Goal: Transaction & Acquisition: Purchase product/service

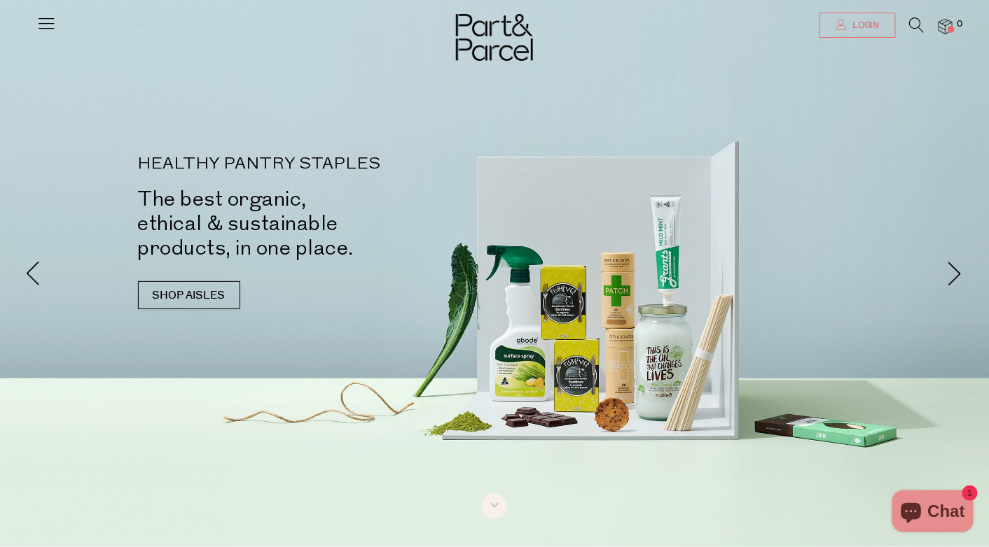
click at [865, 28] on span "Login" at bounding box center [864, 26] width 31 height 12
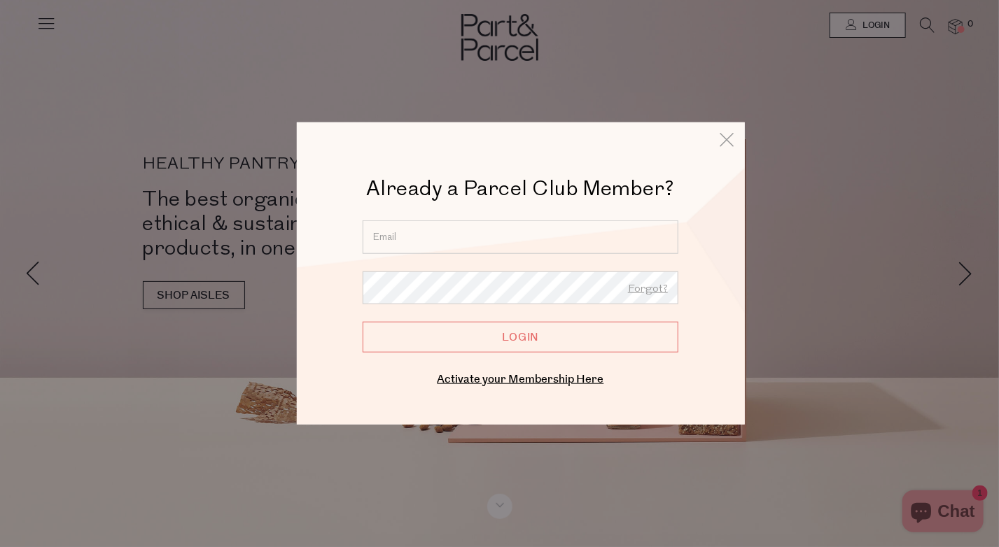
click at [497, 228] on input "email" at bounding box center [521, 238] width 316 height 34
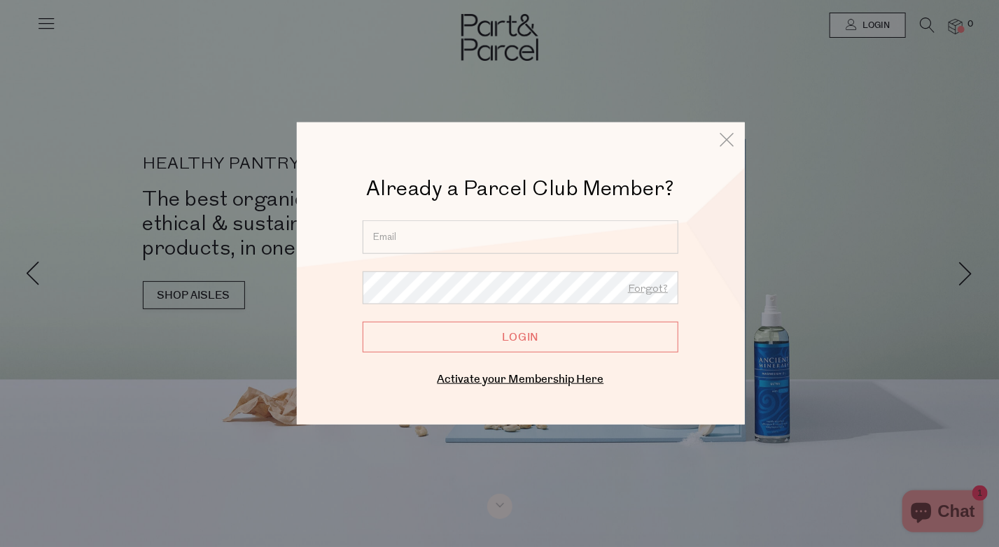
type input "rachael.kneeves@gmail.com"
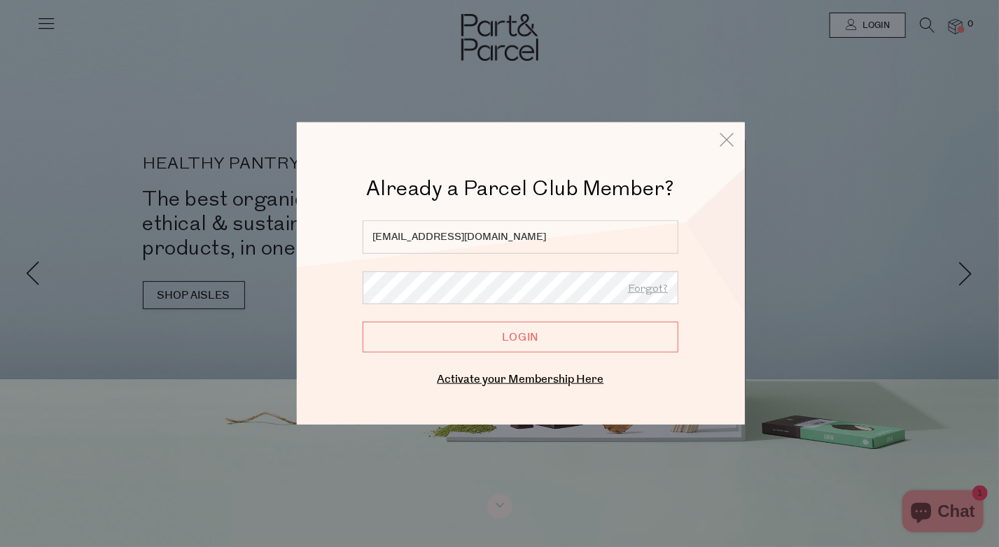
click at [516, 337] on input "Login" at bounding box center [521, 337] width 316 height 31
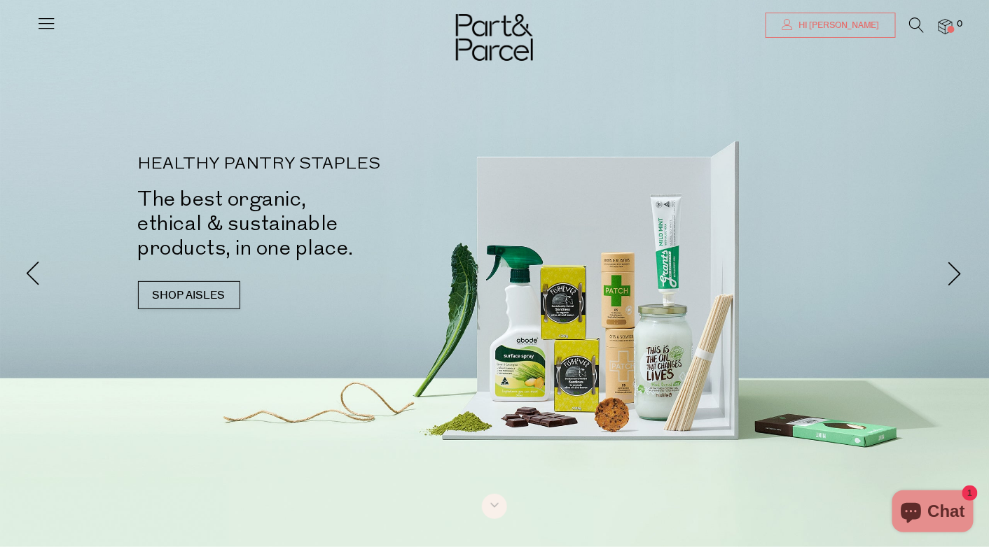
click at [842, 21] on span "Hi [PERSON_NAME]" at bounding box center [837, 26] width 85 height 12
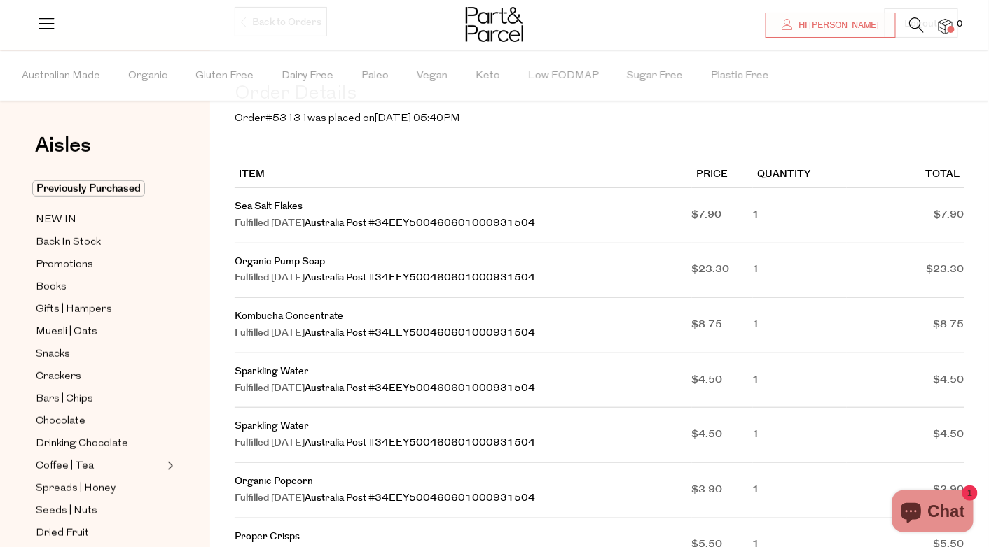
scroll to position [210, 0]
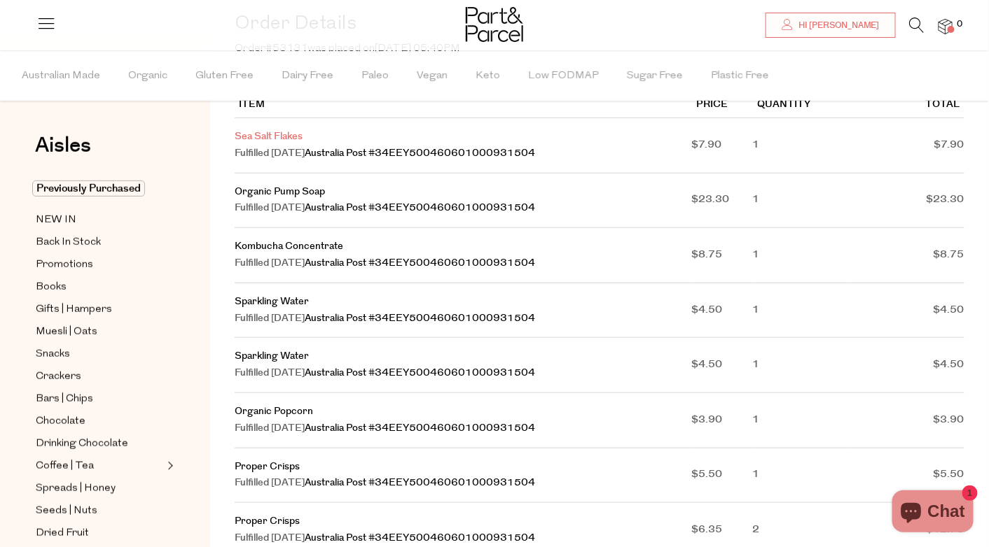
drag, startPoint x: 290, startPoint y: 133, endPoint x: 302, endPoint y: 140, distance: 13.8
click at [302, 140] on link "Sea Salt Flakes" at bounding box center [269, 137] width 68 height 14
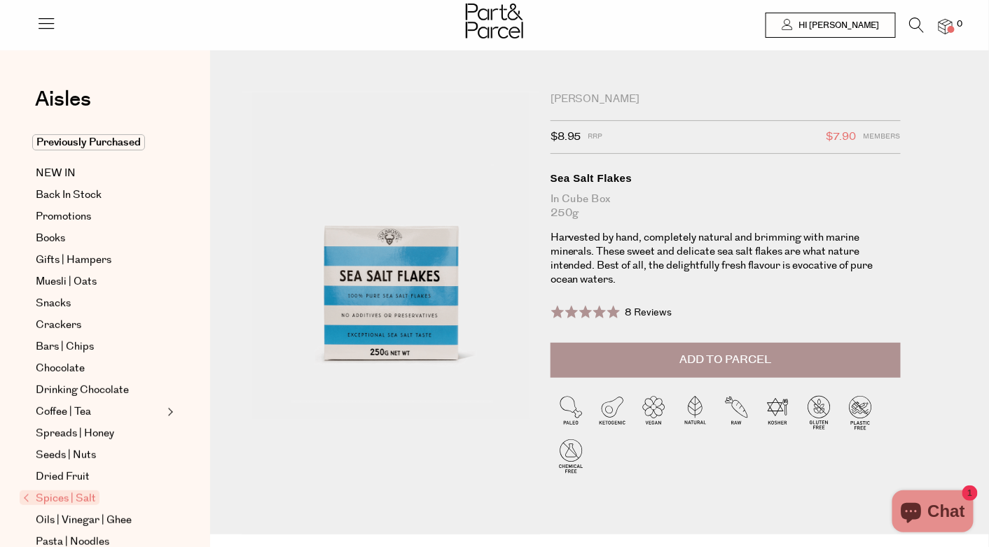
click at [634, 348] on button "Add to Parcel" at bounding box center [725, 360] width 350 height 35
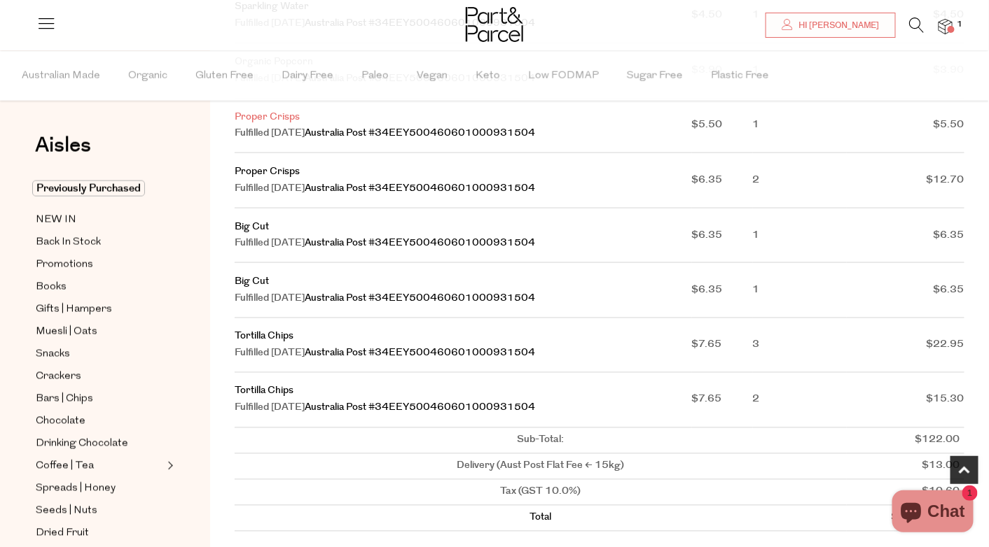
scroll to position [700, 0]
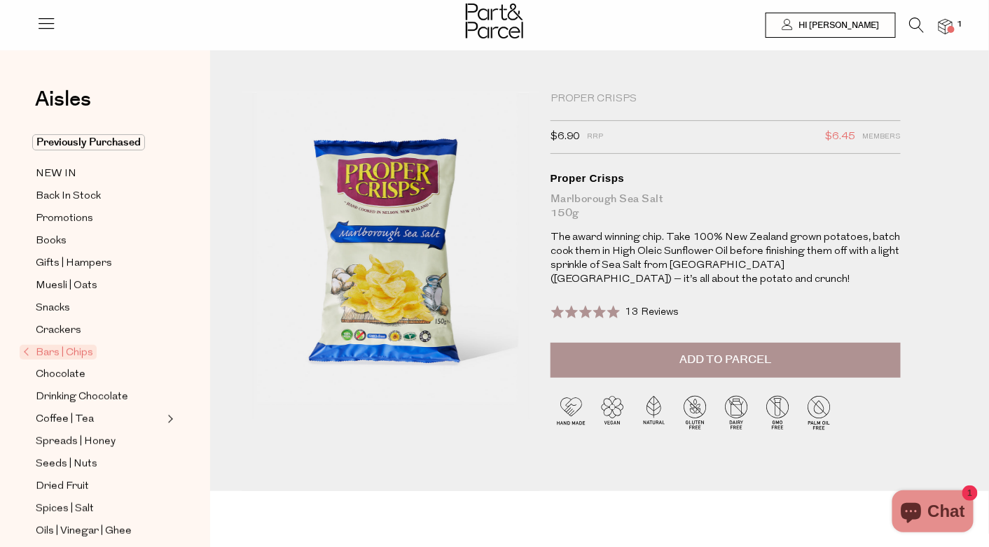
click at [682, 348] on button "Add to Parcel" at bounding box center [725, 360] width 350 height 35
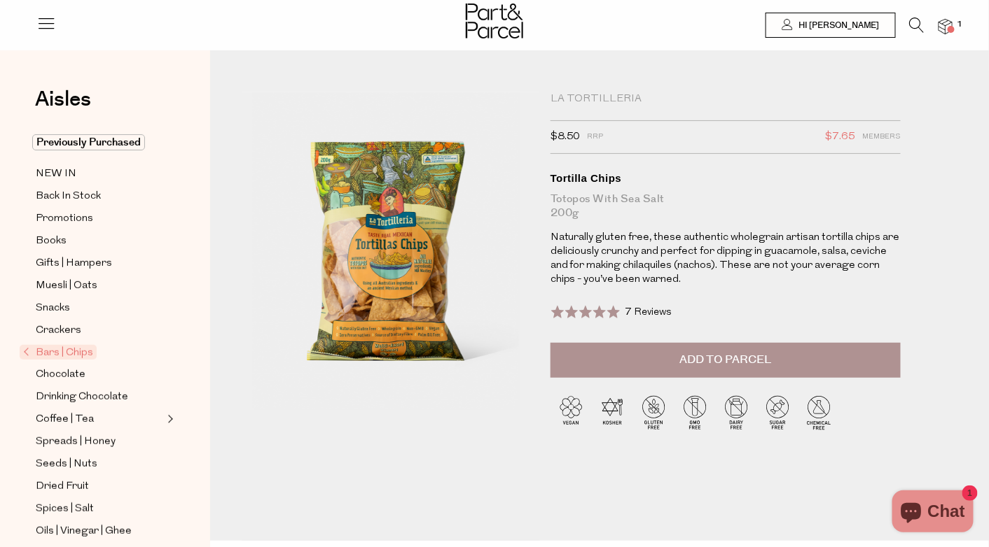
click at [699, 360] on span "Add to Parcel" at bounding box center [725, 360] width 92 height 16
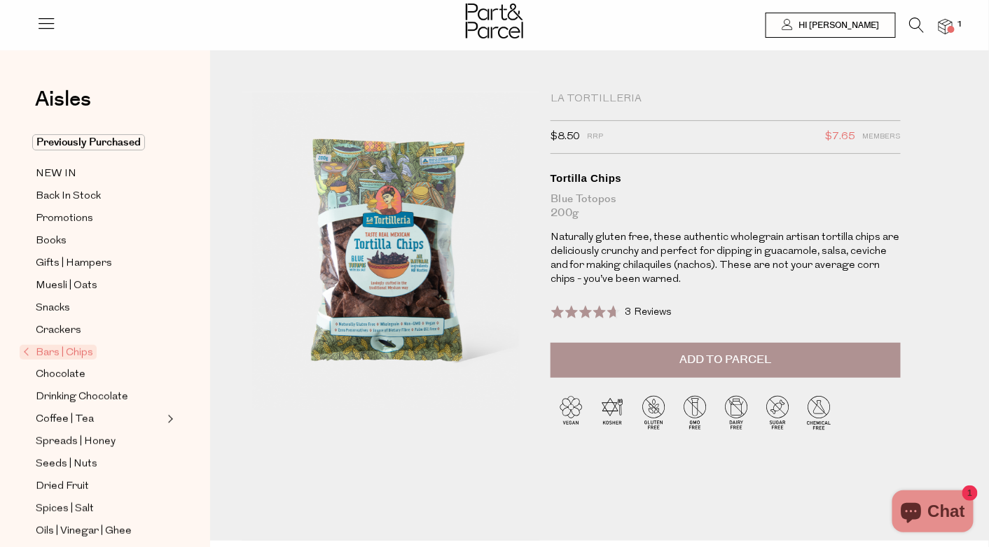
click at [682, 349] on button "Add to Parcel" at bounding box center [725, 360] width 350 height 35
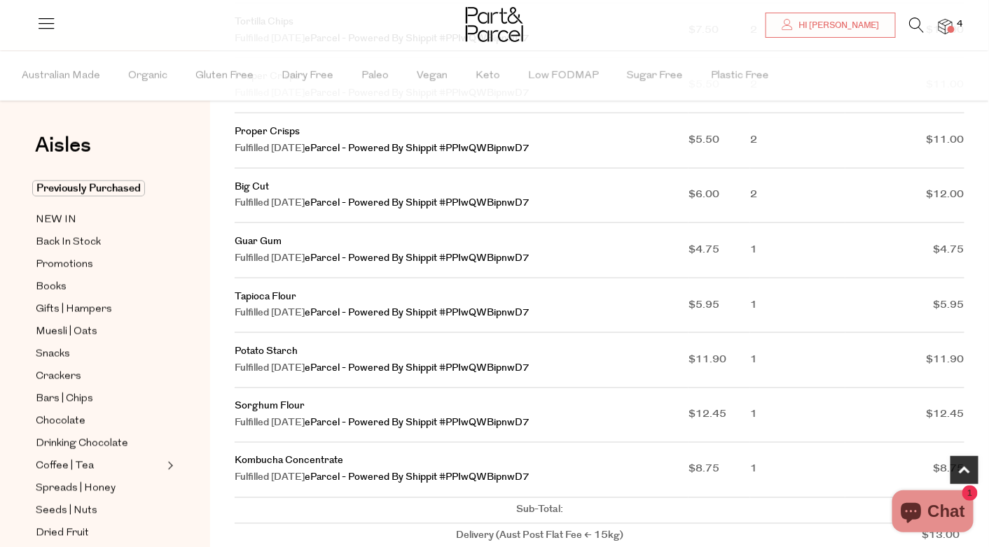
scroll to position [560, 0]
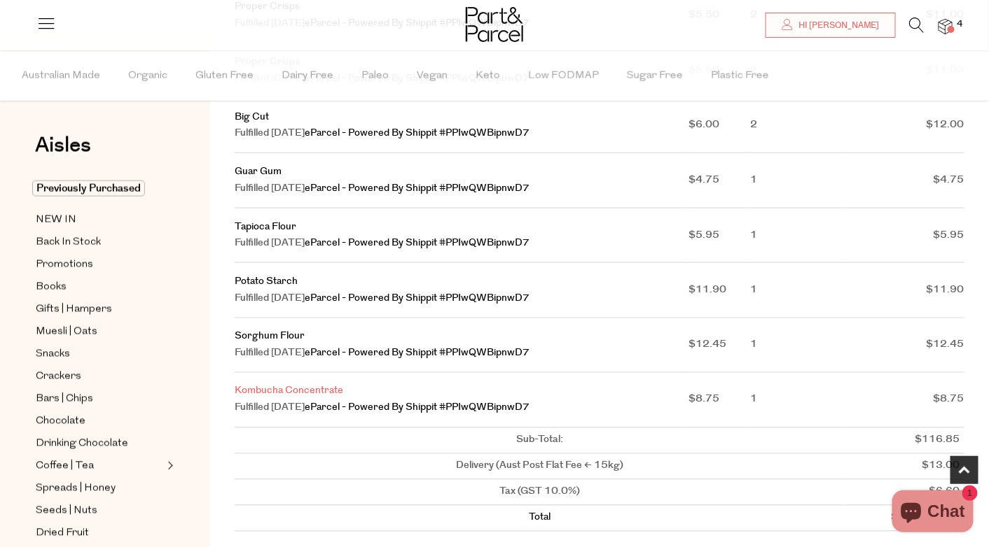
click at [295, 397] on link "Kombucha Concentrate" at bounding box center [289, 391] width 109 height 14
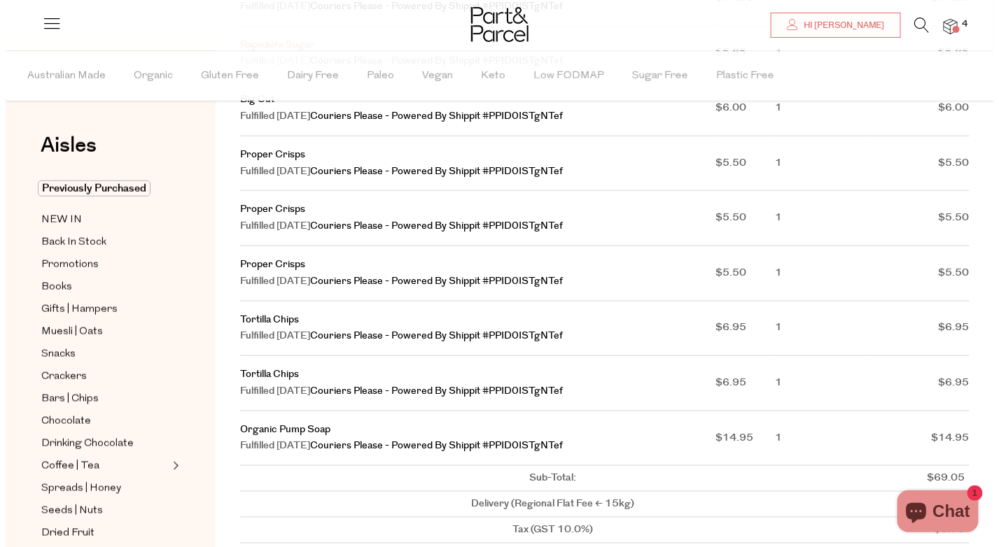
scroll to position [70, 0]
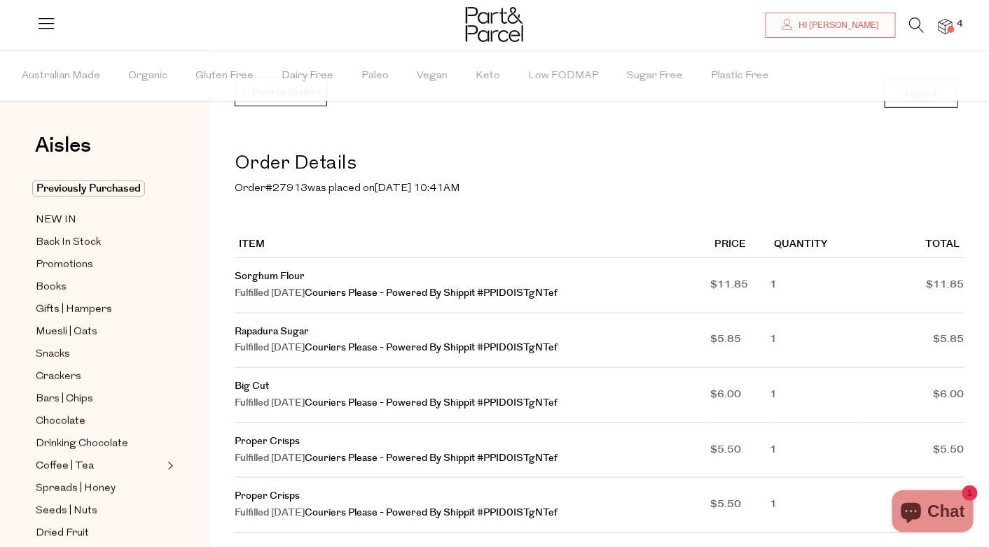
click at [952, 27] on span at bounding box center [950, 29] width 7 height 7
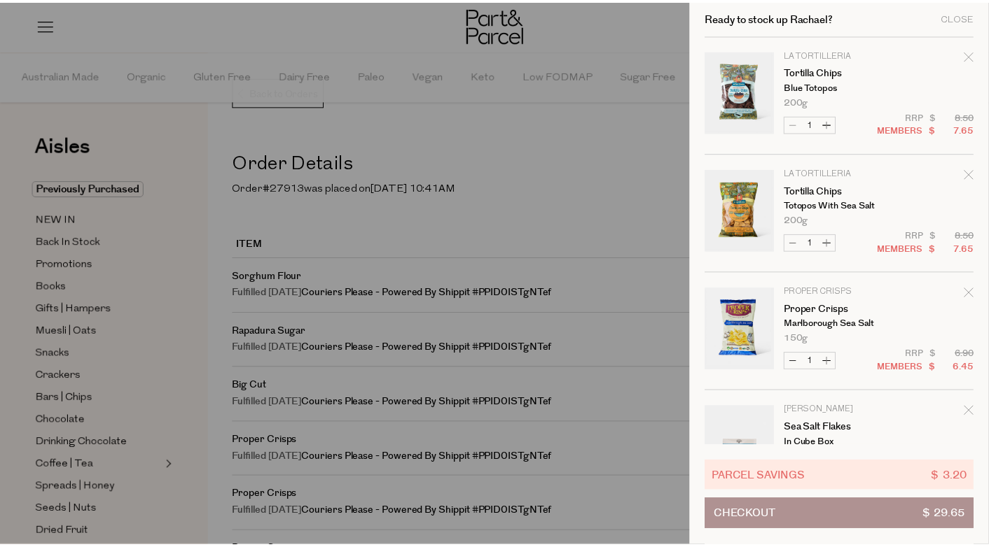
scroll to position [63, 0]
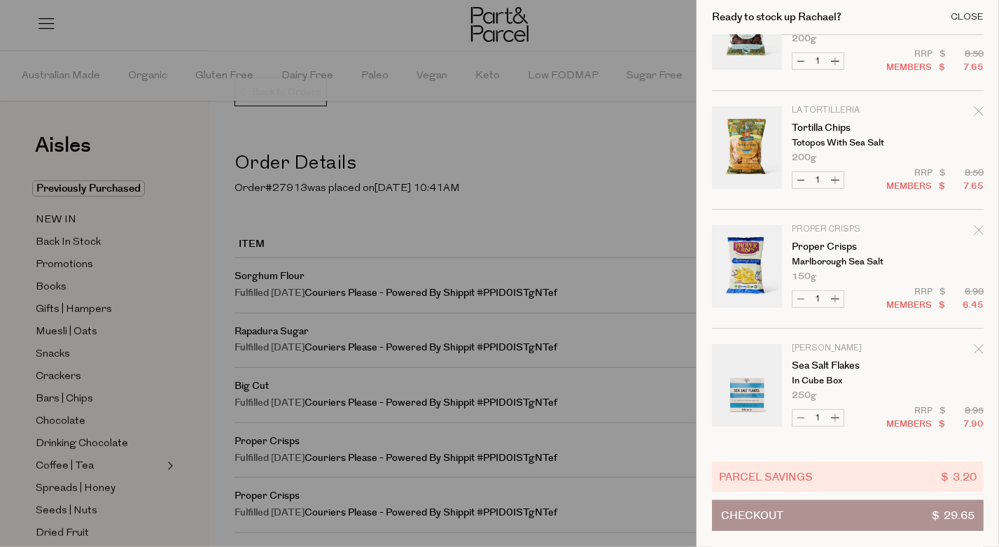
click at [972, 15] on div "Close" at bounding box center [967, 17] width 33 height 9
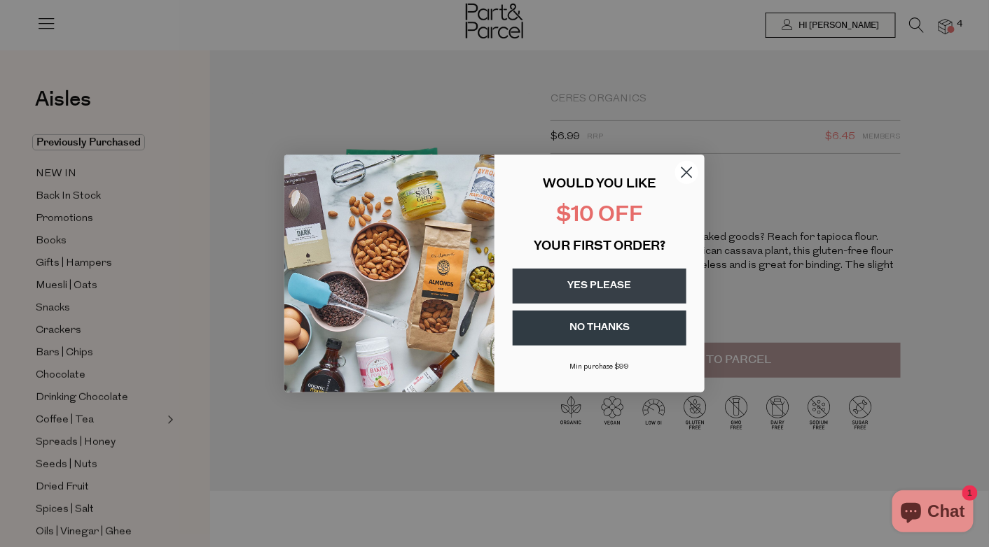
drag, startPoint x: 683, startPoint y: 159, endPoint x: 683, endPoint y: 169, distance: 10.5
click at [683, 159] on form "WOULD YOU LIKE $10 OFF YOUR FIRST ORDER? YES PLEASE NO THANKS Min purchase $99 …" at bounding box center [494, 274] width 420 height 238
click at [683, 170] on circle "Close dialog" at bounding box center [686, 172] width 23 height 23
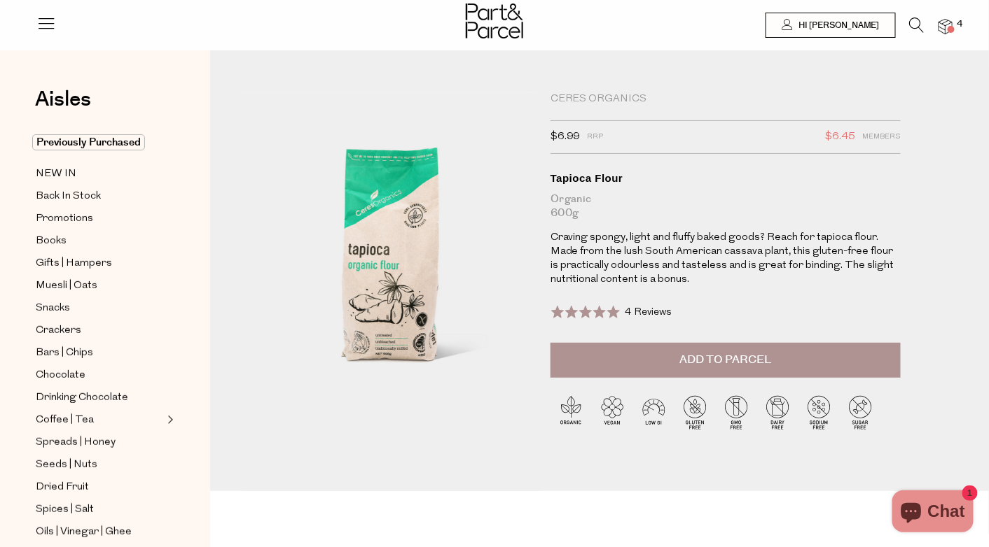
click at [720, 365] on span "Add to Parcel" at bounding box center [725, 360] width 92 height 16
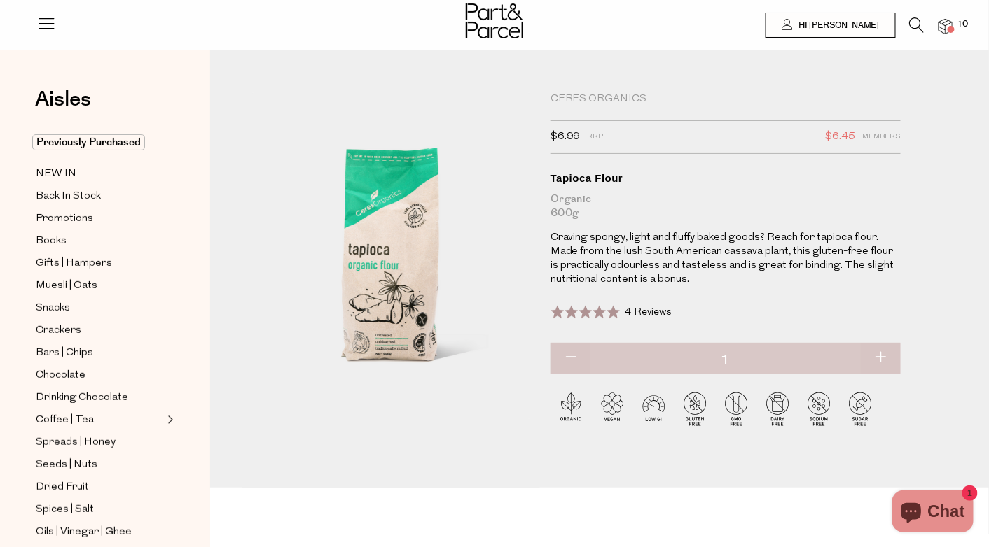
click at [883, 356] on button "button" at bounding box center [880, 358] width 40 height 31
type input "2"
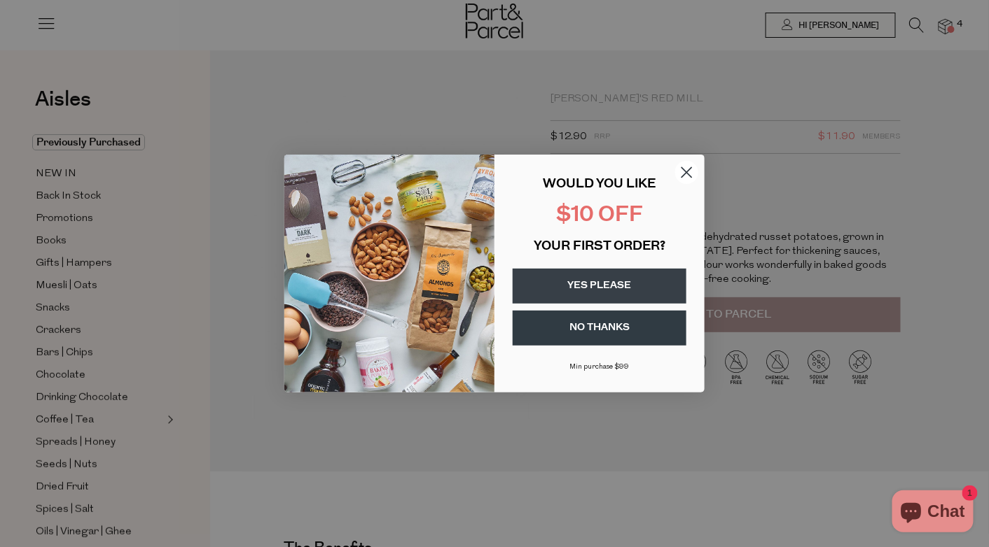
click at [686, 168] on circle "Close dialog" at bounding box center [686, 172] width 23 height 23
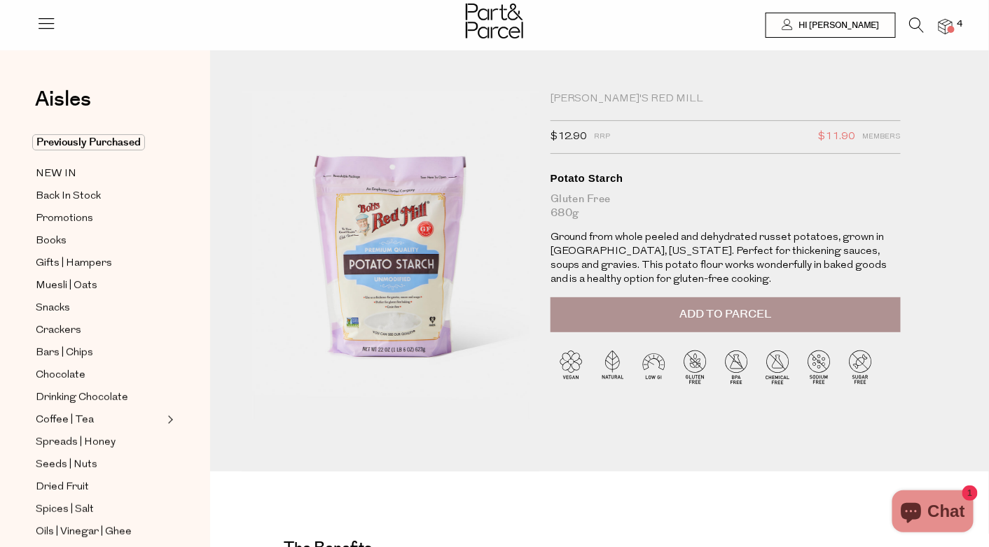
click at [699, 319] on span "Add to Parcel" at bounding box center [725, 315] width 92 height 16
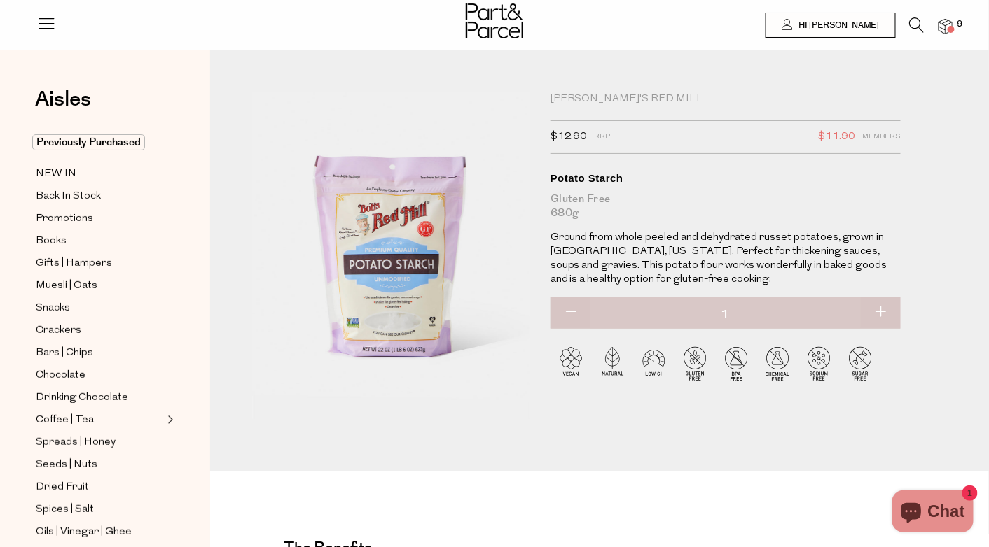
click at [881, 316] on button "button" at bounding box center [880, 313] width 40 height 31
type input "2"
click at [914, 19] on icon at bounding box center [916, 25] width 15 height 15
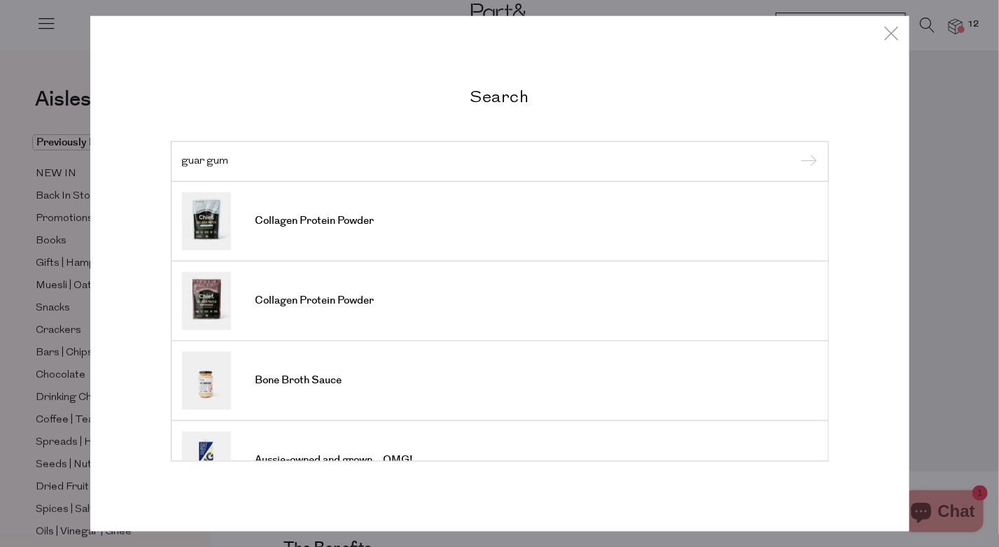
type input "guar gum"
click at [797, 152] on input "submit" at bounding box center [807, 162] width 21 height 21
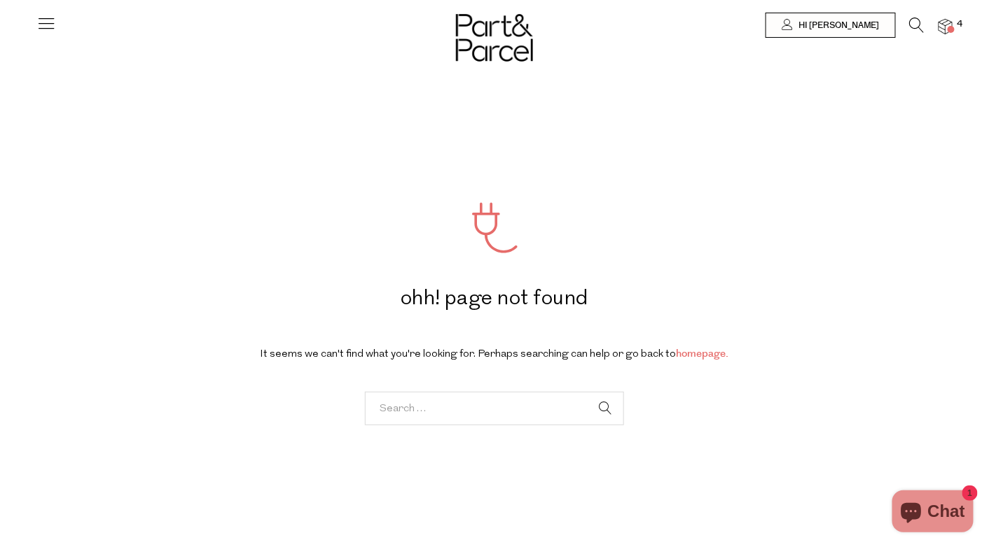
click at [915, 18] on icon at bounding box center [916, 25] width 15 height 15
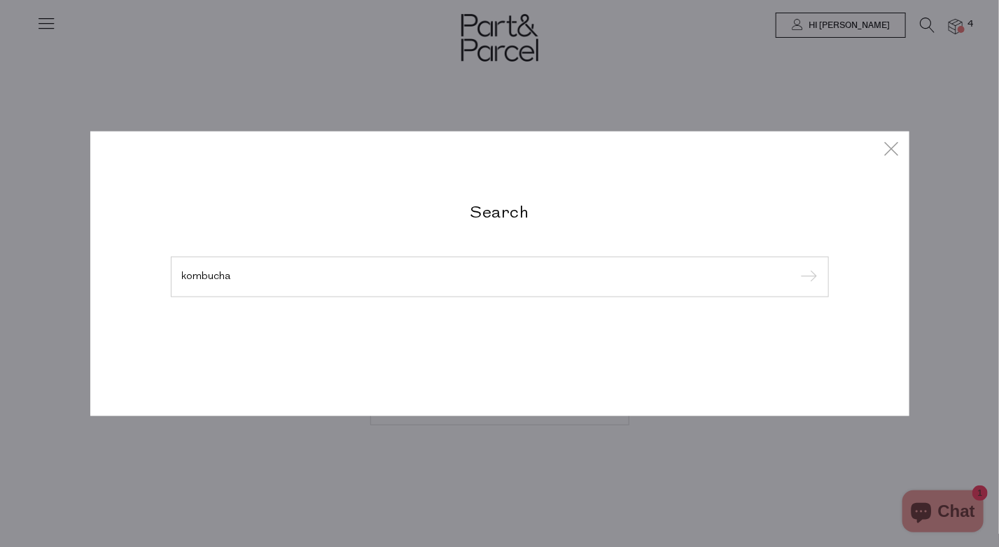
type input "kombucha"
click at [797, 267] on input "submit" at bounding box center [807, 277] width 21 height 21
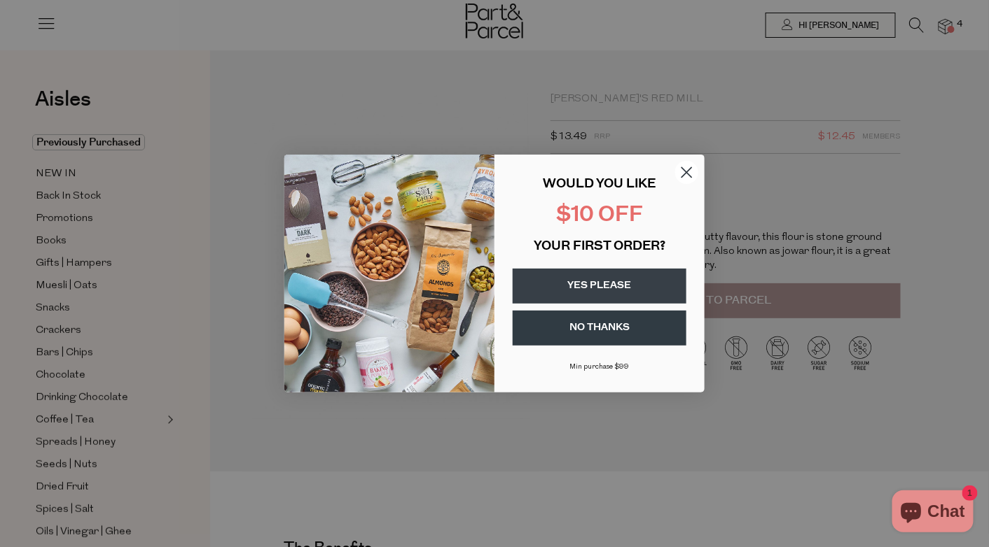
click at [690, 172] on circle "Close dialog" at bounding box center [686, 172] width 23 height 23
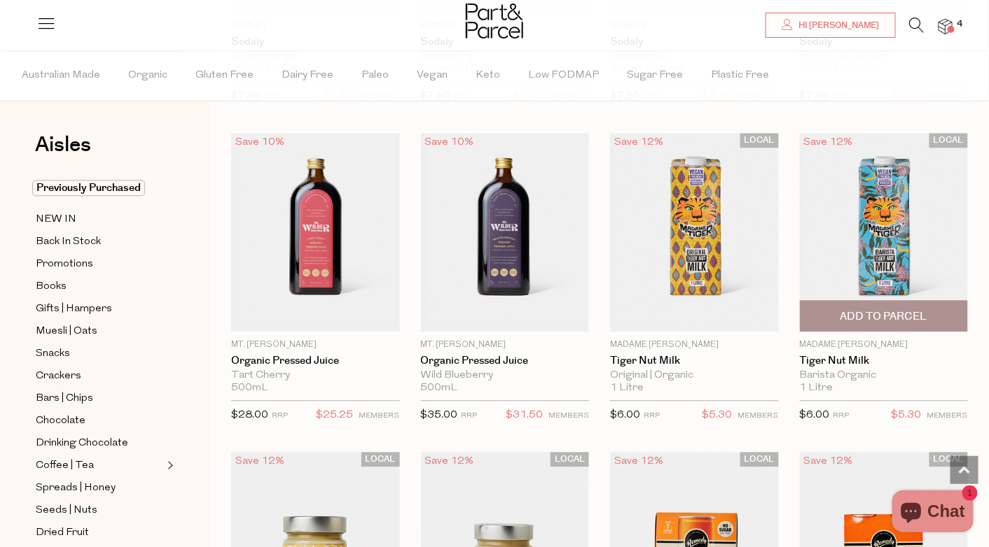
scroll to position [1260, 0]
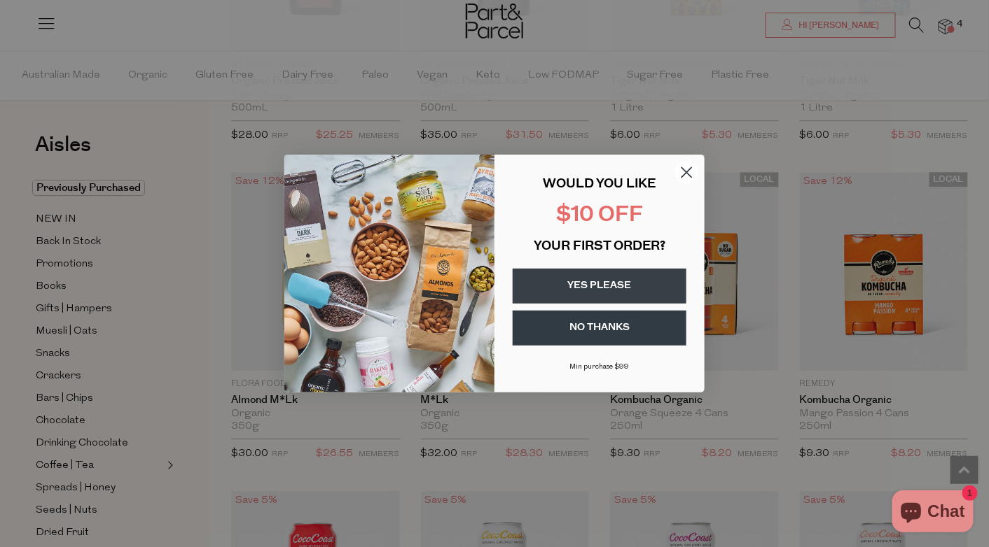
click at [692, 173] on circle "Close dialog" at bounding box center [686, 172] width 23 height 23
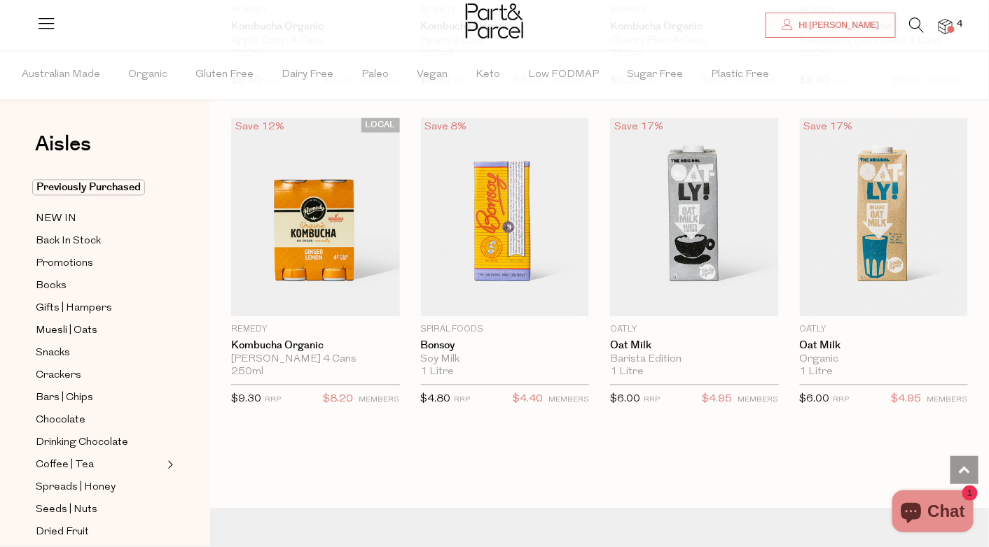
scroll to position [2432, 0]
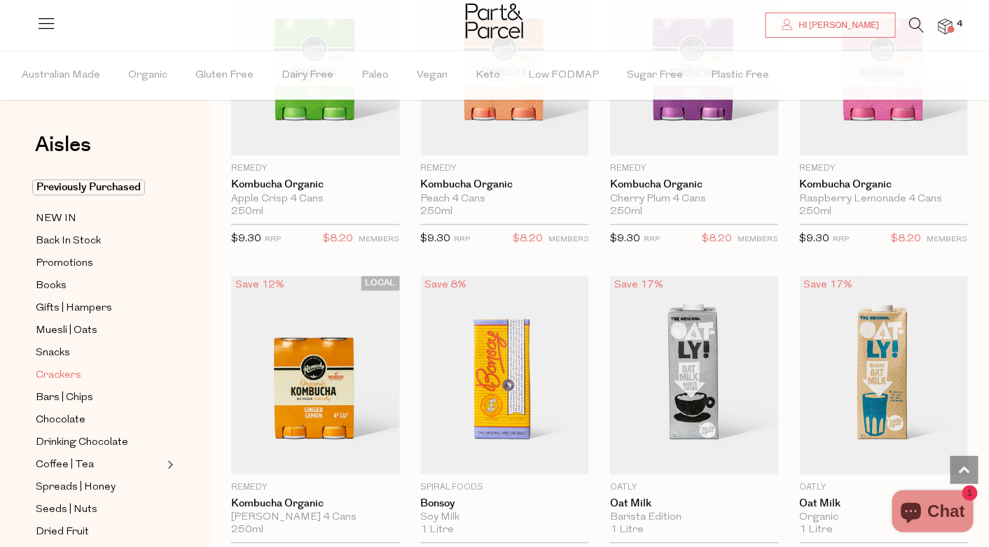
click at [81, 372] on span "Crackers" at bounding box center [59, 376] width 46 height 17
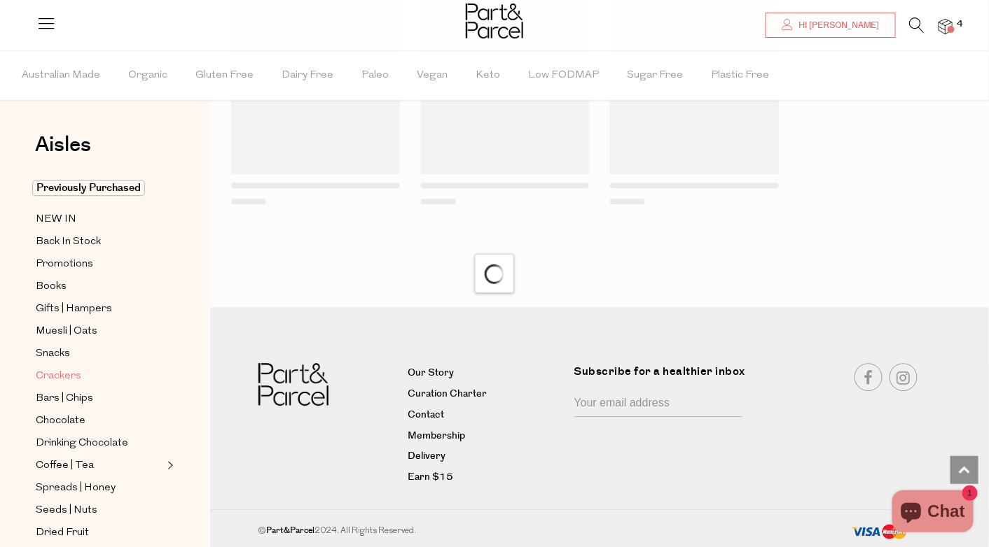
scroll to position [1110, 0]
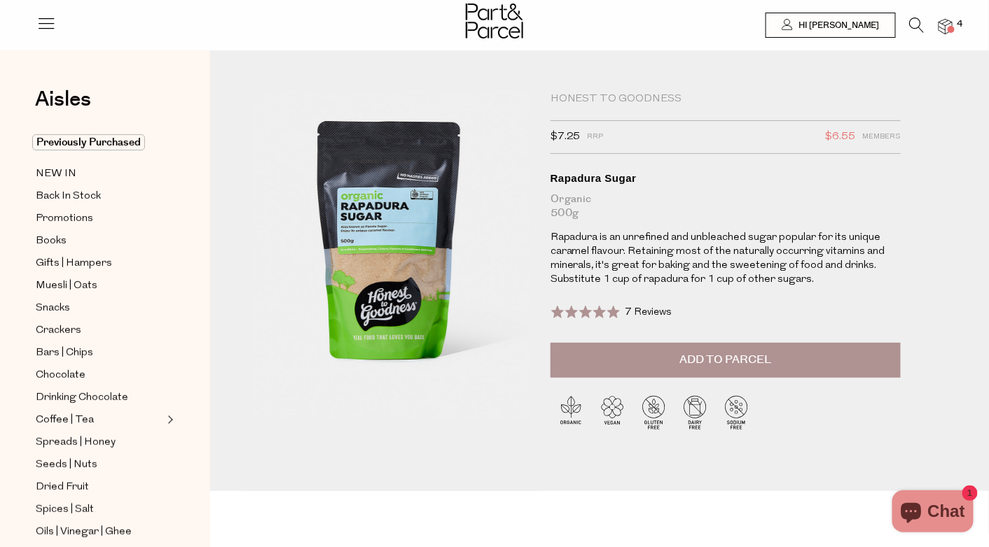
click at [720, 354] on span "Add to Parcel" at bounding box center [725, 360] width 92 height 16
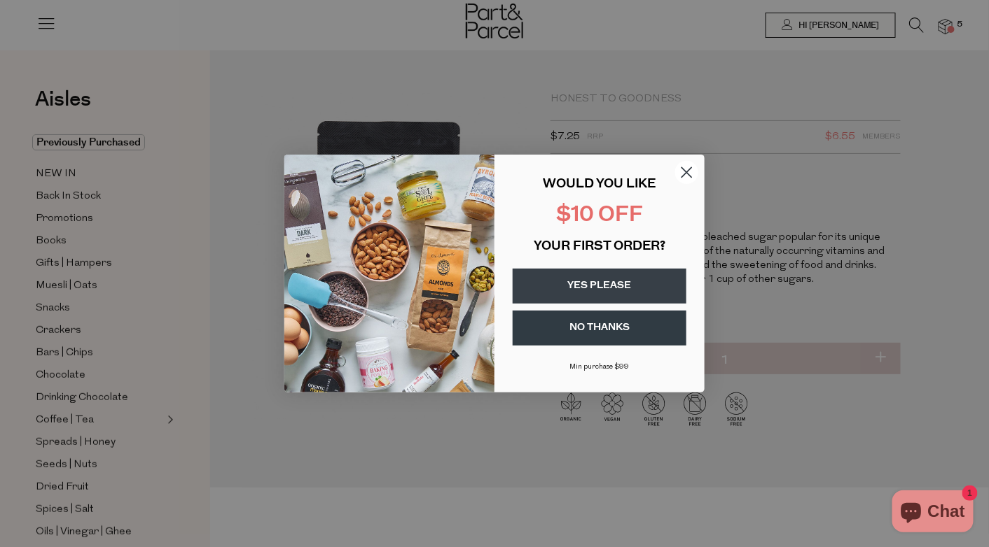
click at [684, 174] on circle "Close dialog" at bounding box center [686, 172] width 23 height 23
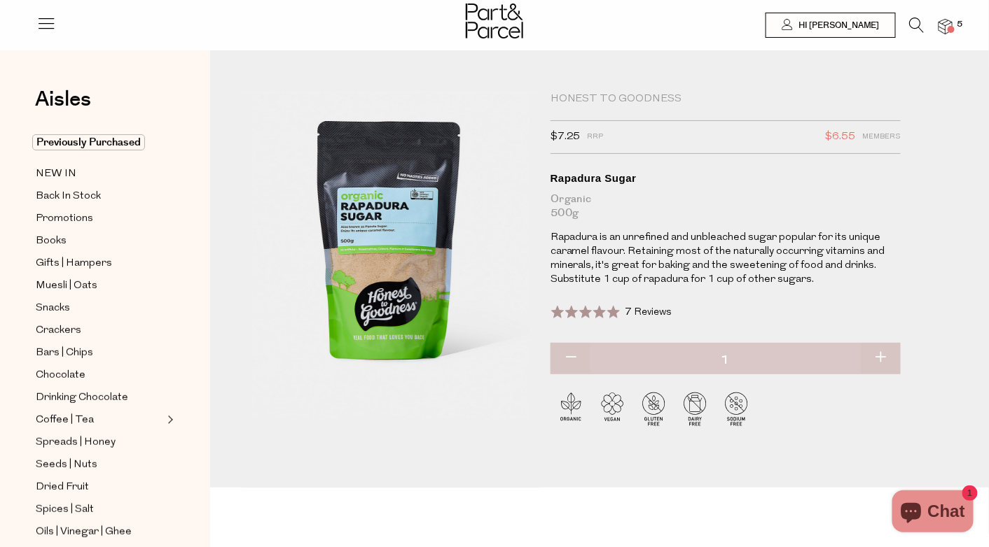
click at [945, 22] on img at bounding box center [945, 27] width 14 height 16
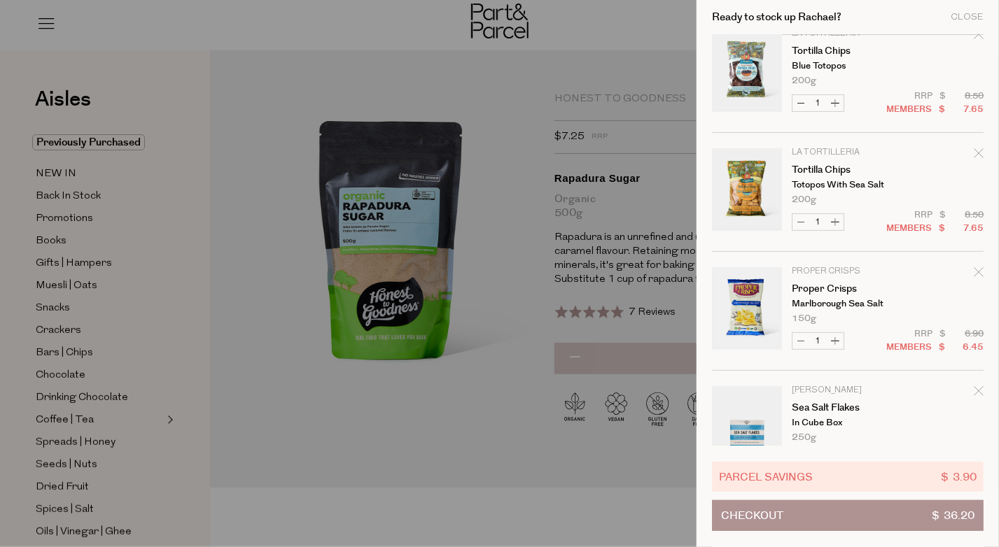
scroll to position [182, 0]
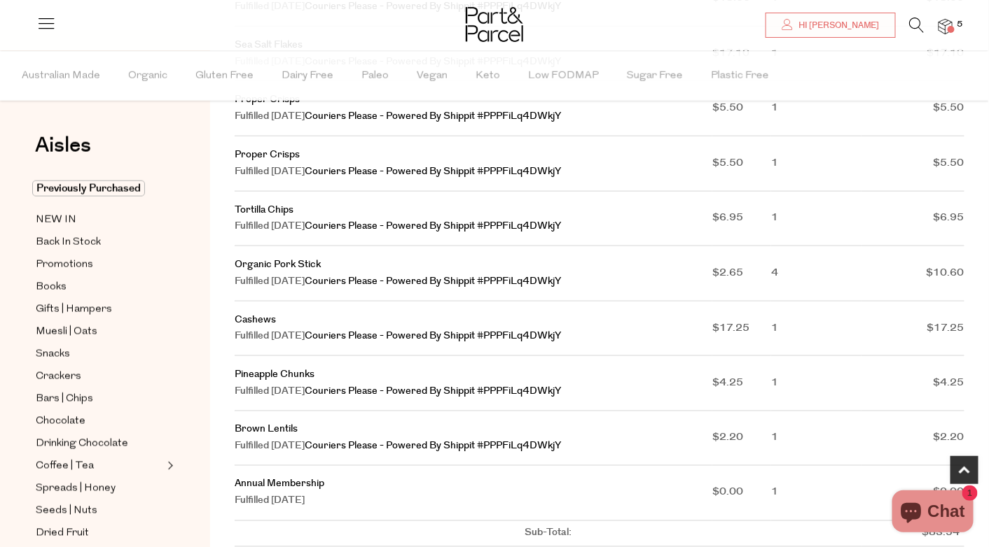
scroll to position [490, 0]
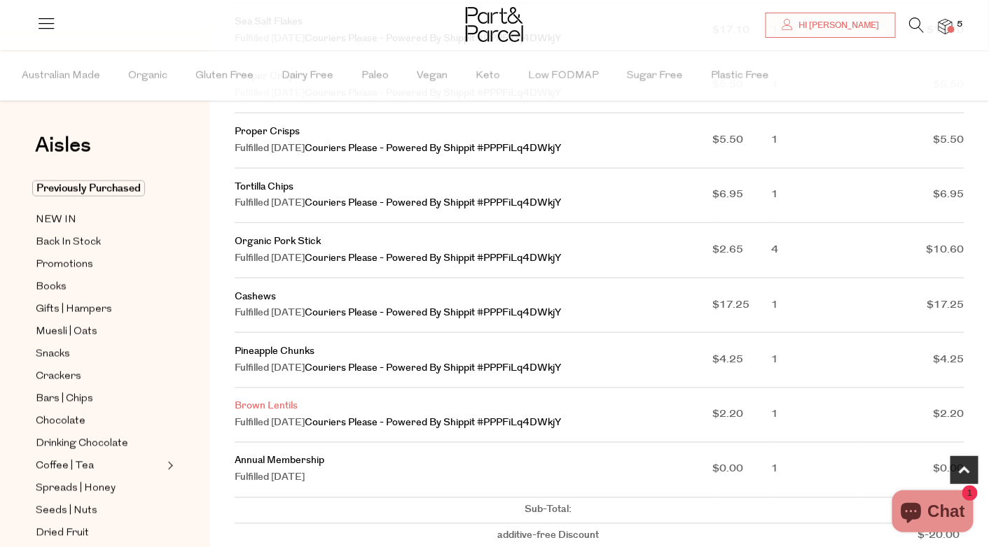
click at [288, 409] on link "Brown Lentils" at bounding box center [266, 407] width 63 height 14
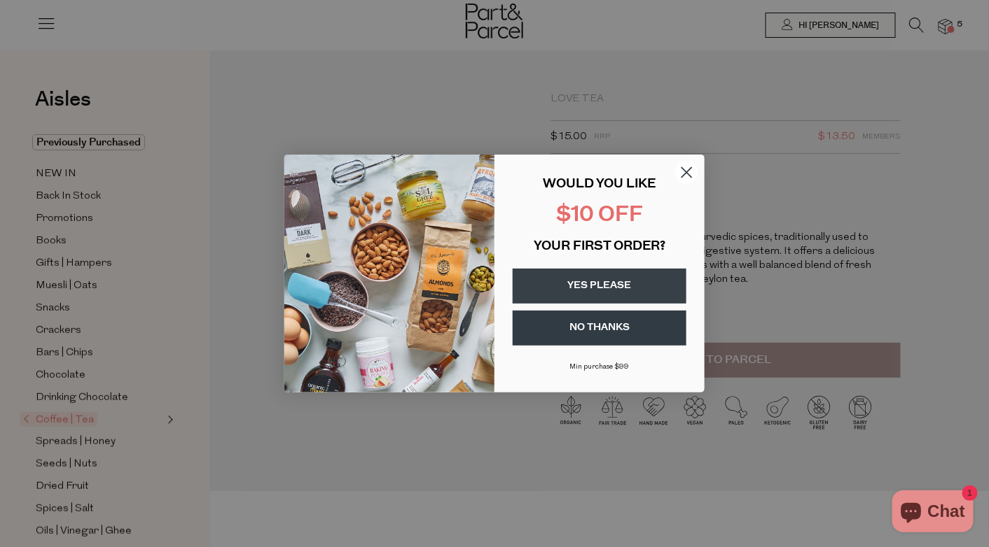
click at [687, 173] on icon "Close dialog" at bounding box center [687, 173] width 10 height 10
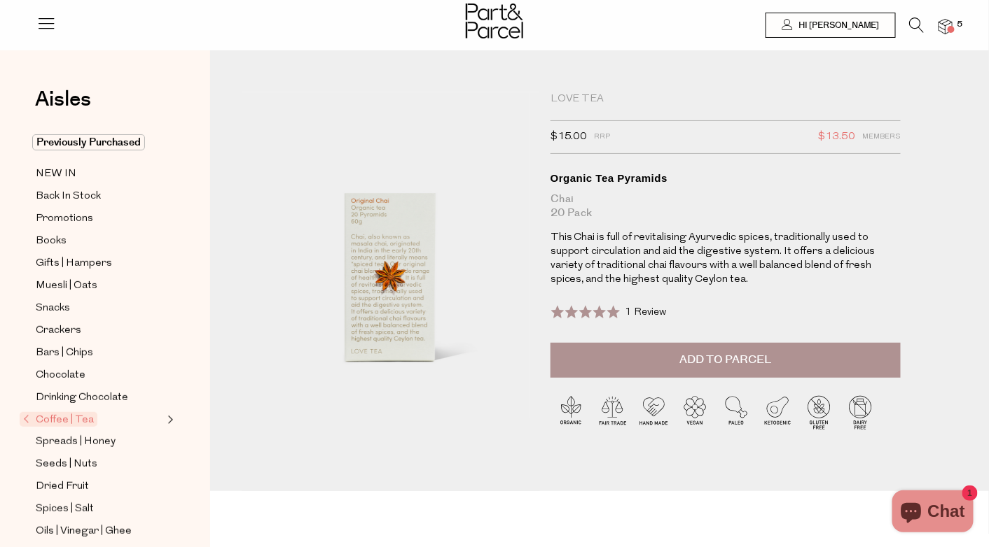
click at [705, 358] on span "Add to Parcel" at bounding box center [725, 360] width 92 height 16
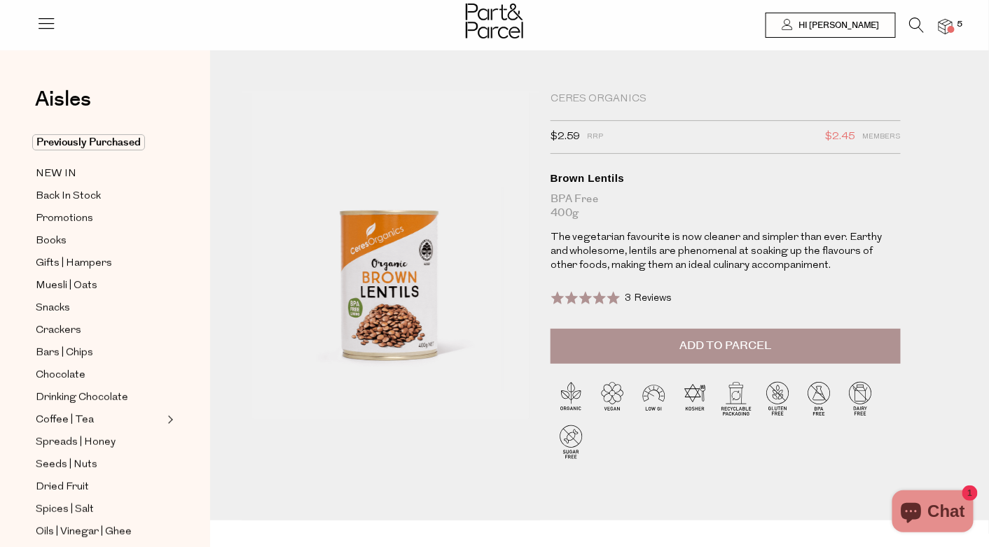
click at [704, 348] on span "Add to Parcel" at bounding box center [725, 346] width 92 height 16
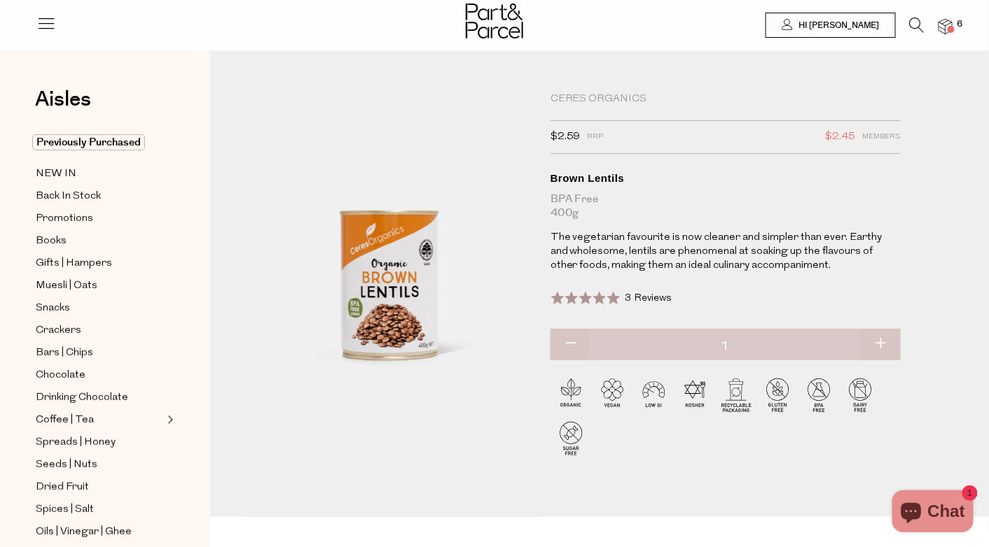
click at [881, 344] on button "button" at bounding box center [880, 344] width 40 height 31
type input "2"
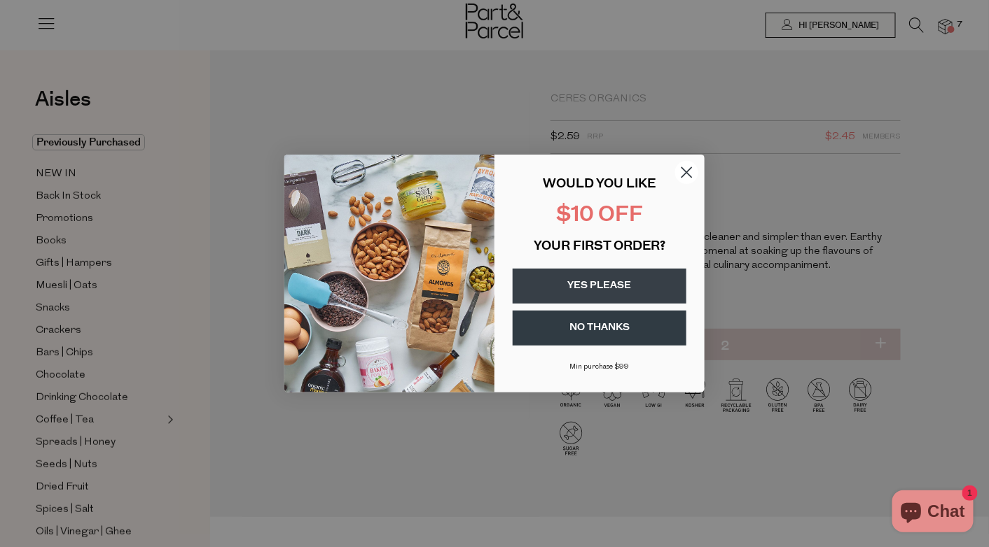
click at [685, 170] on circle "Close dialog" at bounding box center [686, 172] width 23 height 23
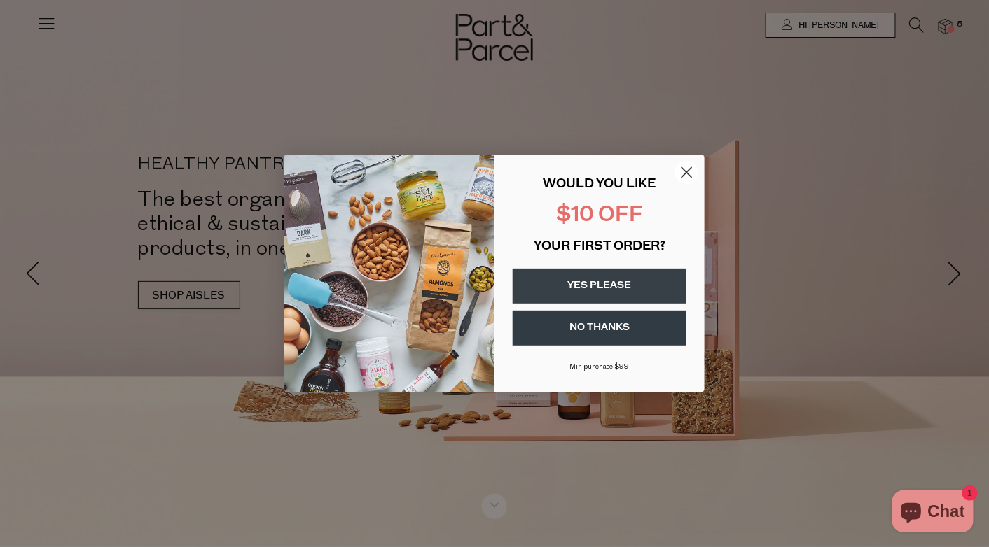
click at [690, 173] on circle "Close dialog" at bounding box center [686, 172] width 23 height 23
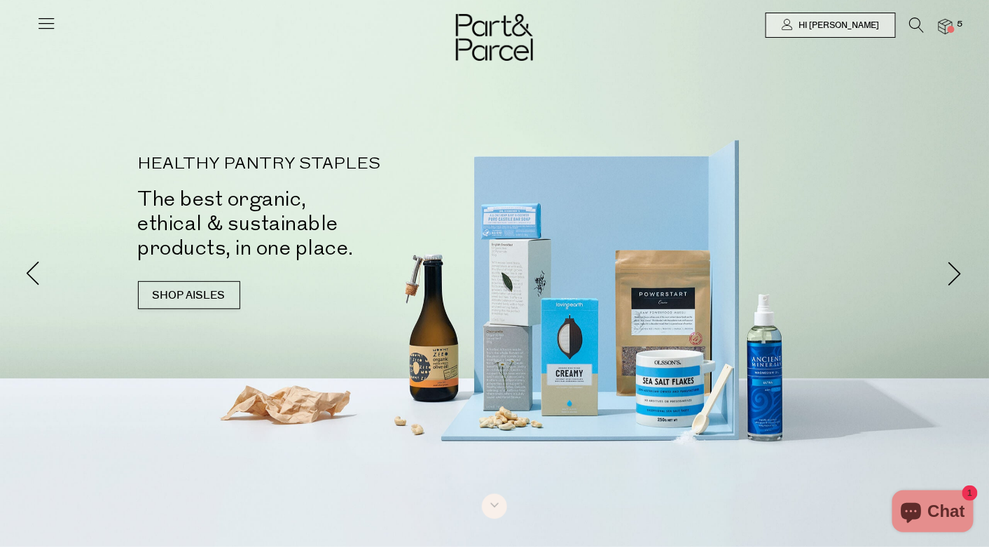
click at [43, 20] on icon at bounding box center [46, 23] width 20 height 20
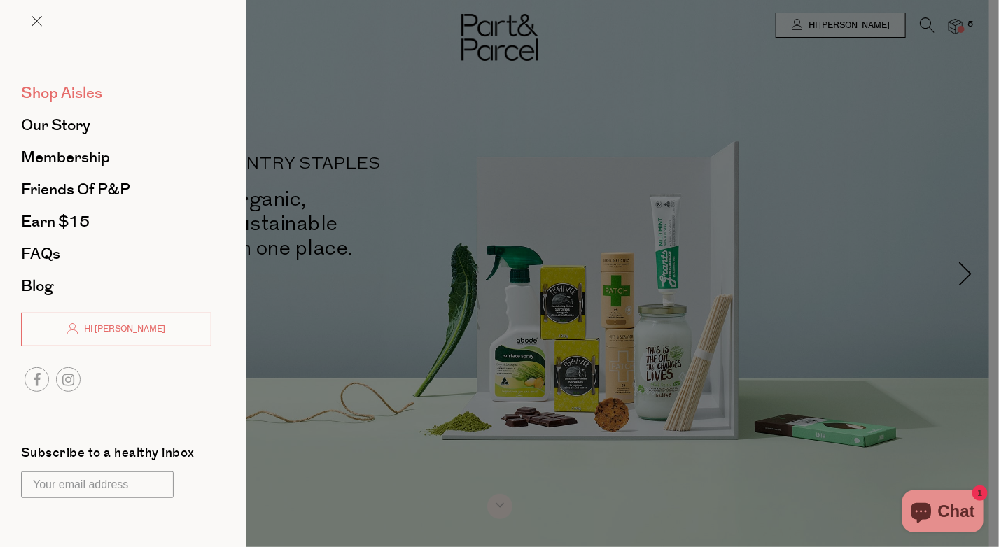
click at [69, 85] on span "Shop Aisles" at bounding box center [61, 93] width 81 height 22
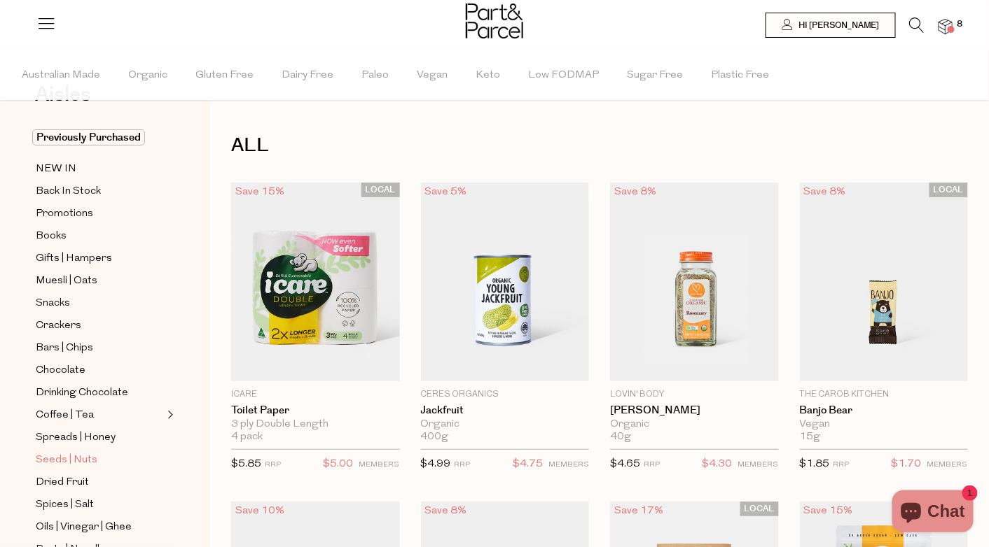
scroll to position [70, 0]
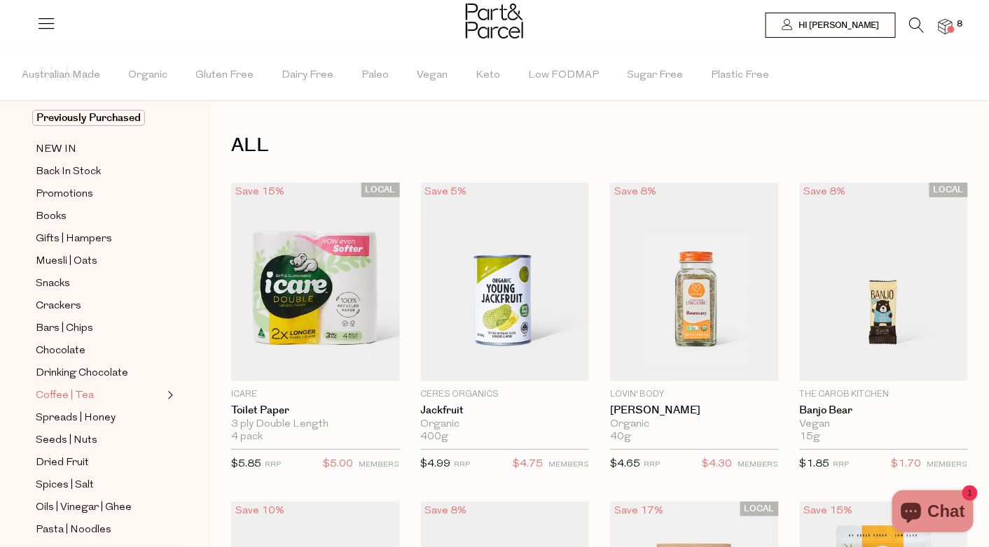
click at [80, 388] on span "Coffee | Tea" at bounding box center [65, 396] width 58 height 17
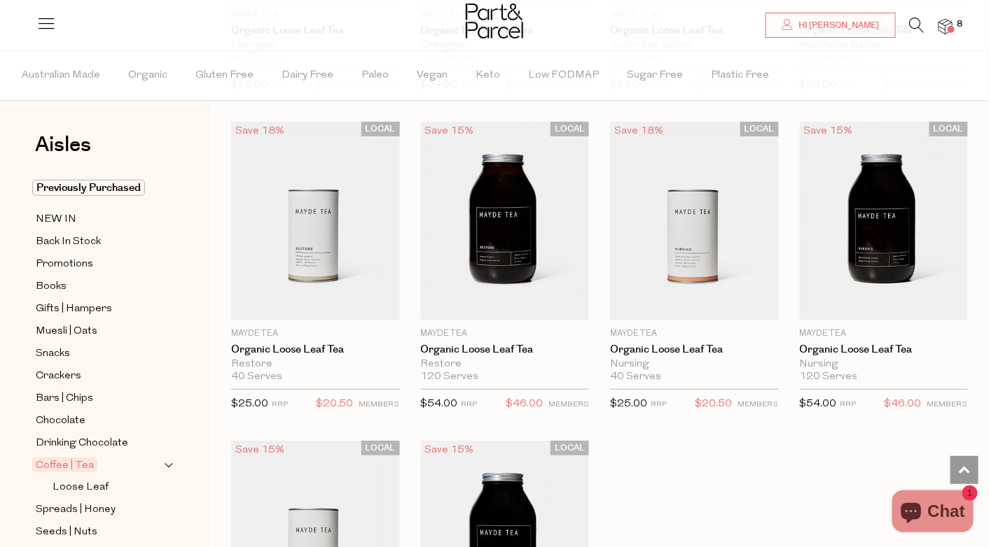
scroll to position [3850, 0]
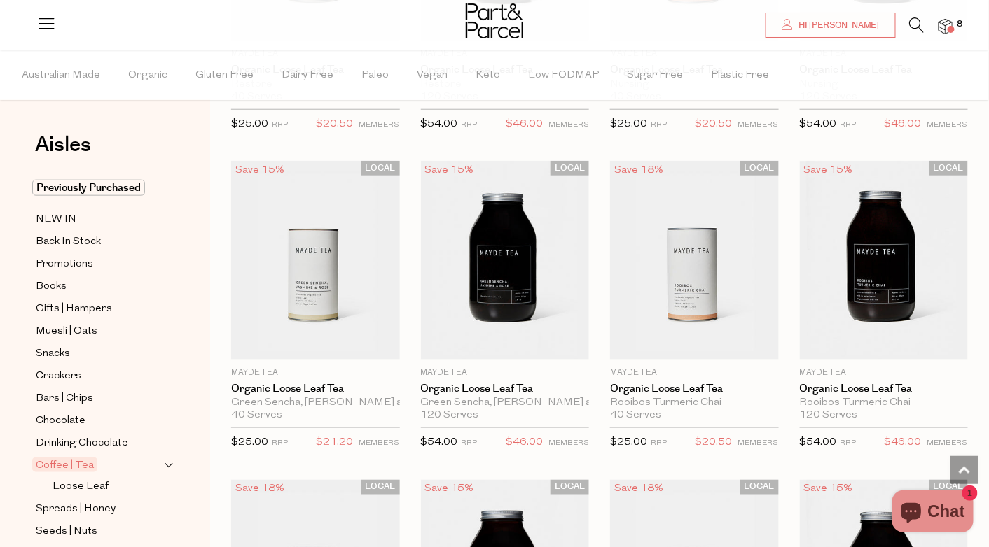
click at [917, 20] on icon at bounding box center [916, 25] width 15 height 15
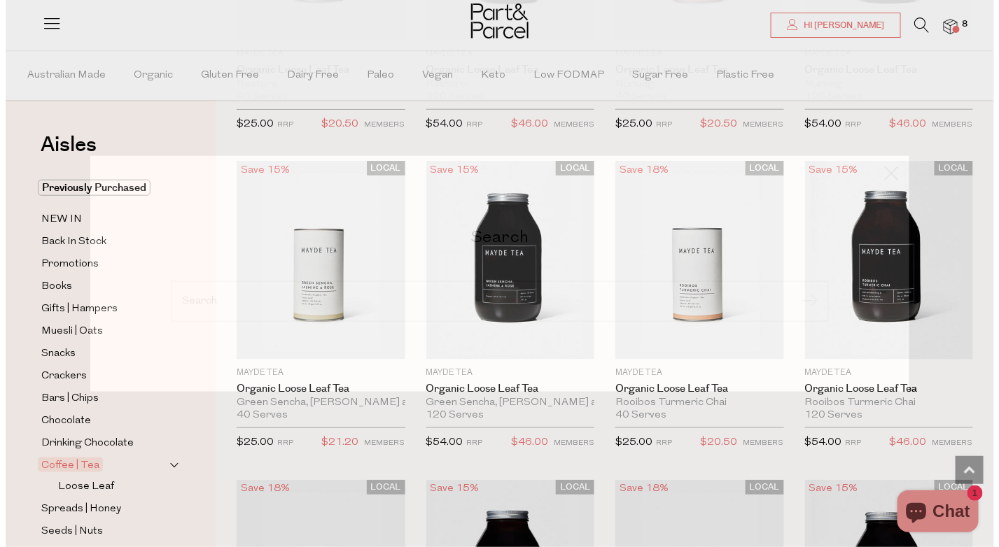
scroll to position [3884, 0]
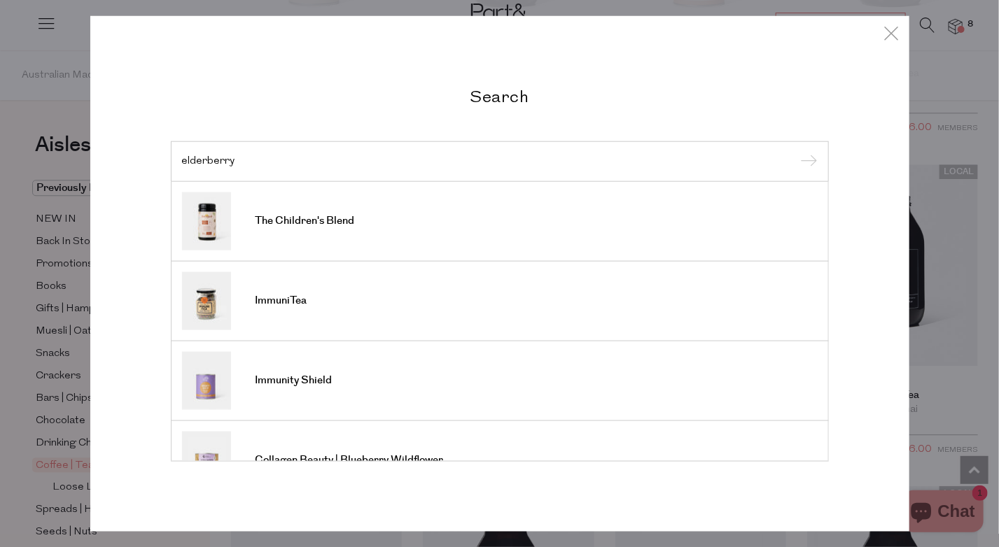
type input "elderberry"
click at [797, 152] on input "submit" at bounding box center [807, 162] width 21 height 21
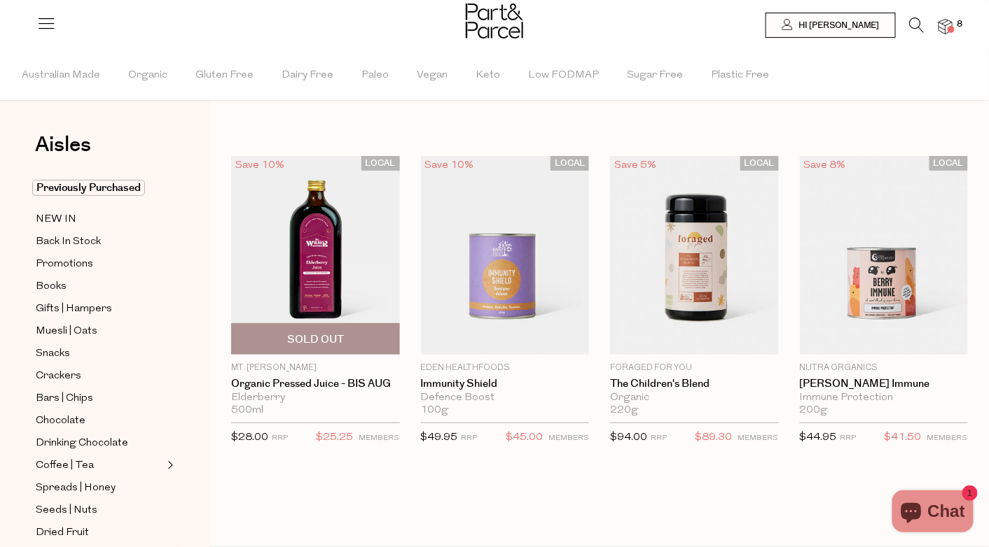
click at [316, 302] on img at bounding box center [315, 255] width 169 height 199
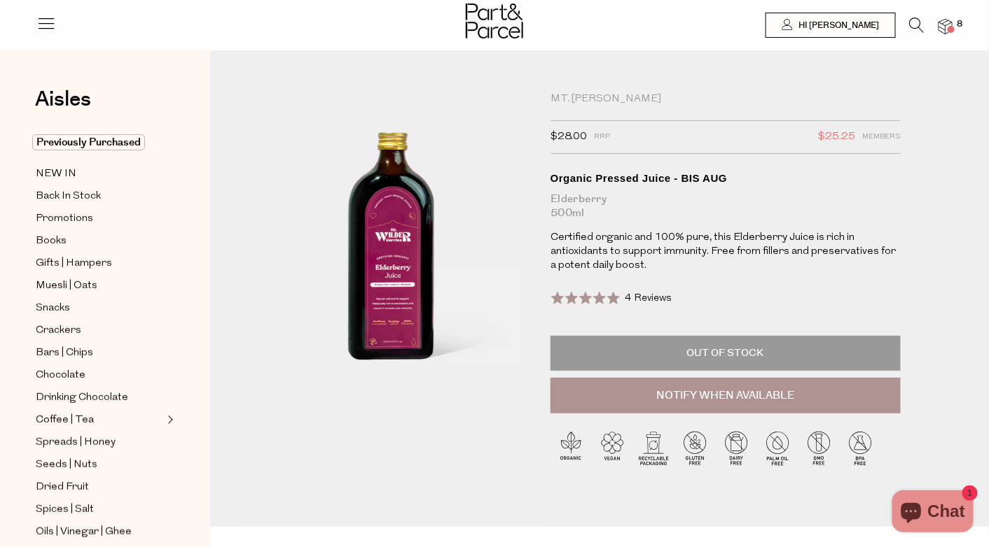
click at [389, 280] on img at bounding box center [390, 255] width 277 height 327
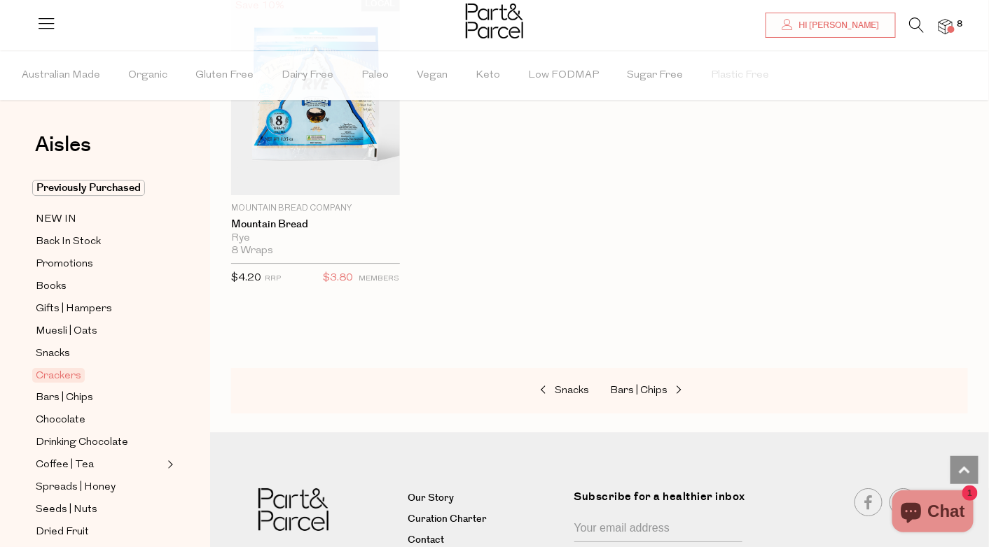
scroll to position [3073, 0]
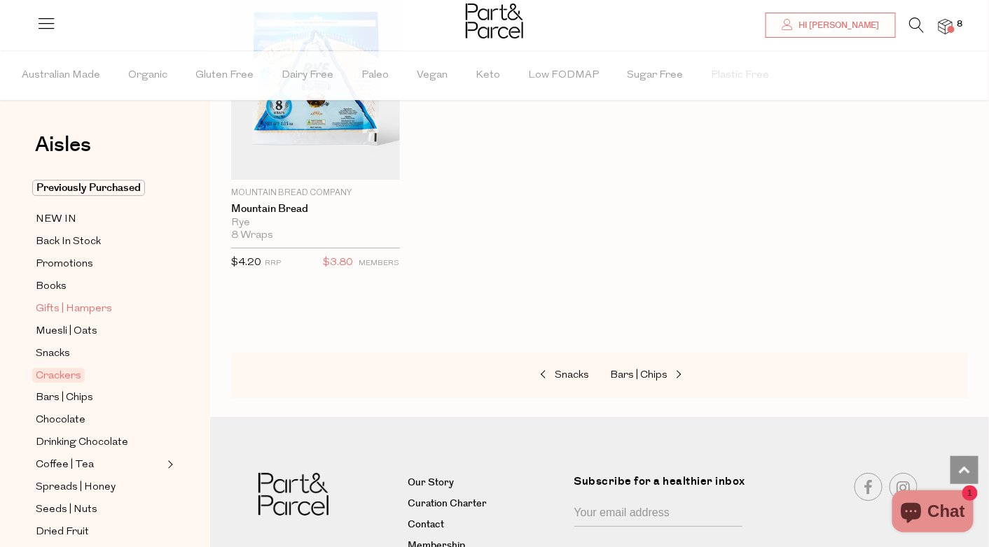
click at [83, 302] on span "Gifts | Hampers" at bounding box center [74, 309] width 76 height 17
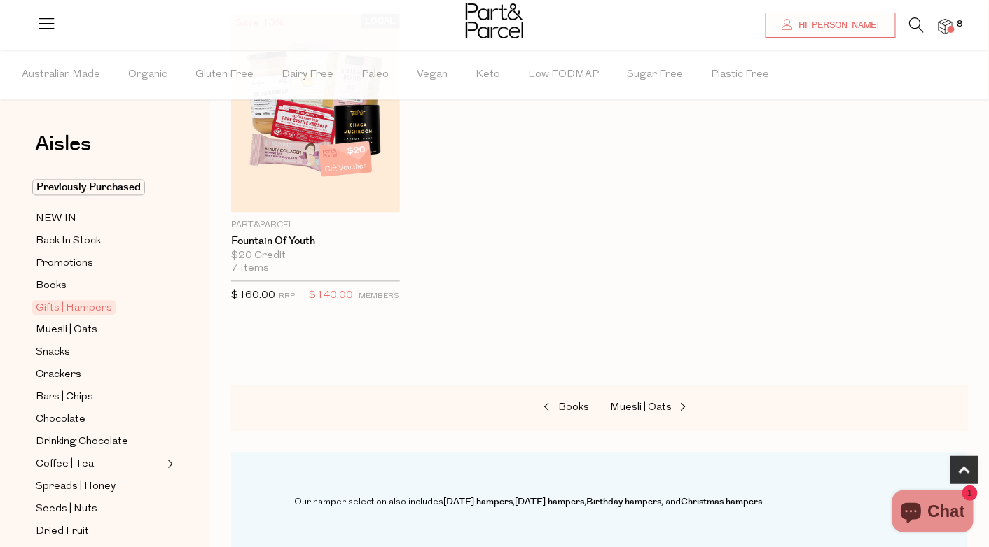
scroll to position [840, 0]
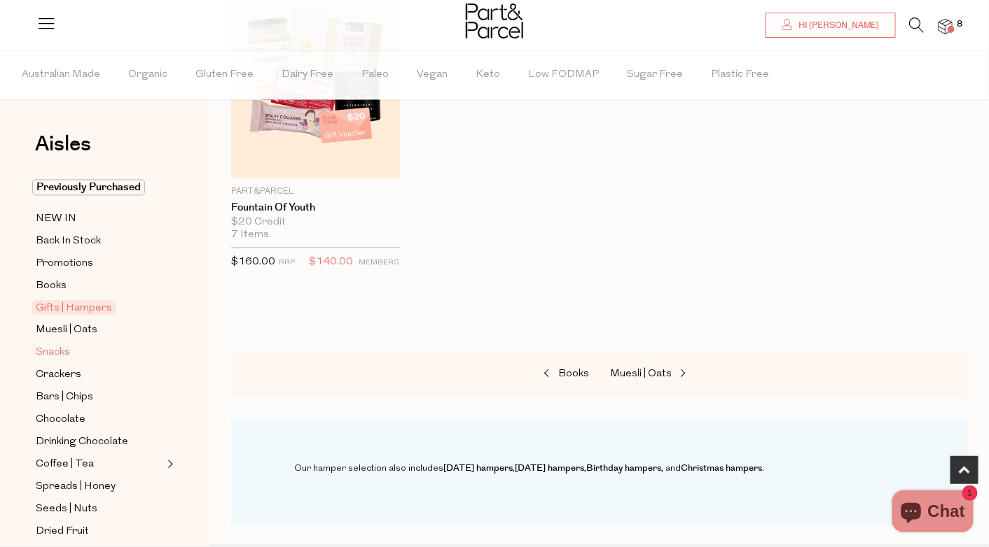
click at [63, 347] on span "Snacks" at bounding box center [53, 353] width 34 height 17
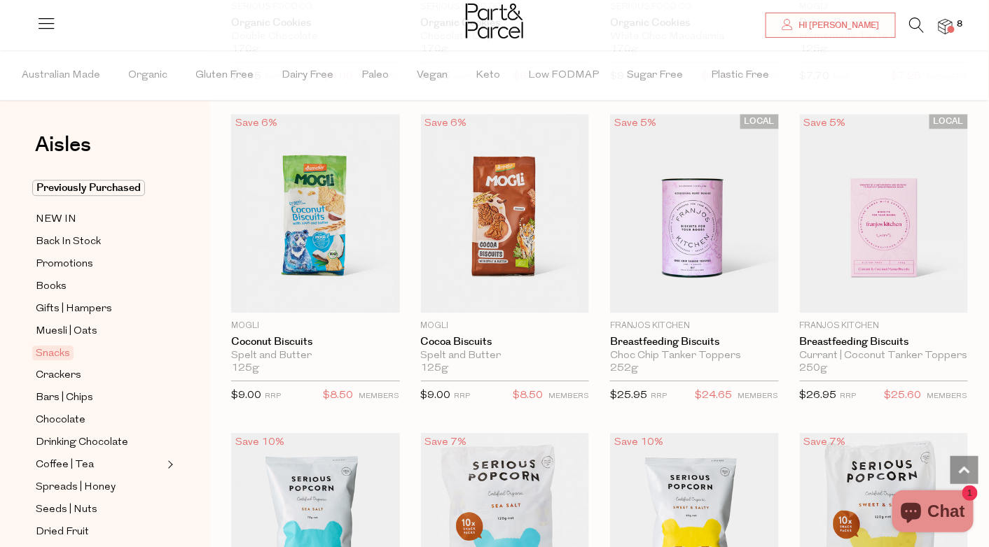
scroll to position [3010, 0]
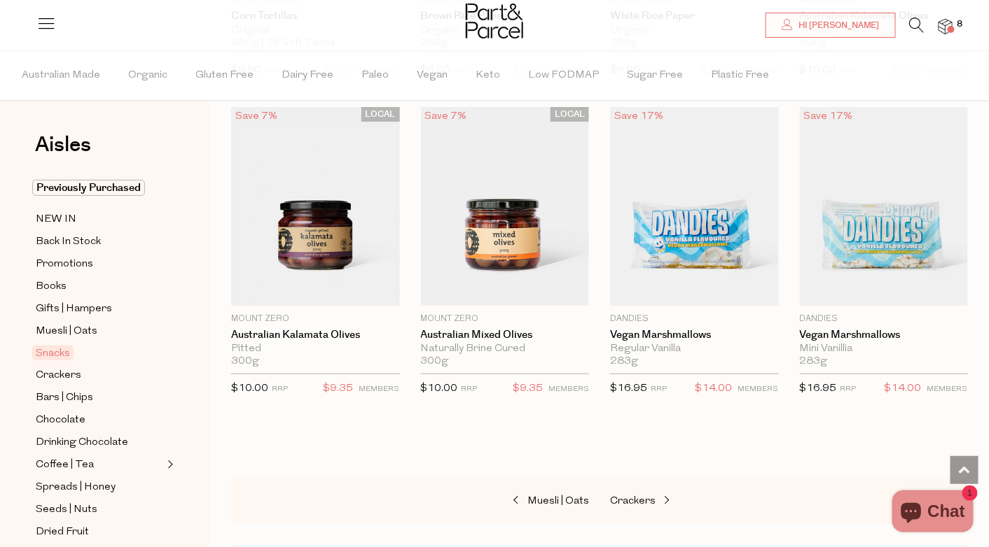
scroll to position [5391, 0]
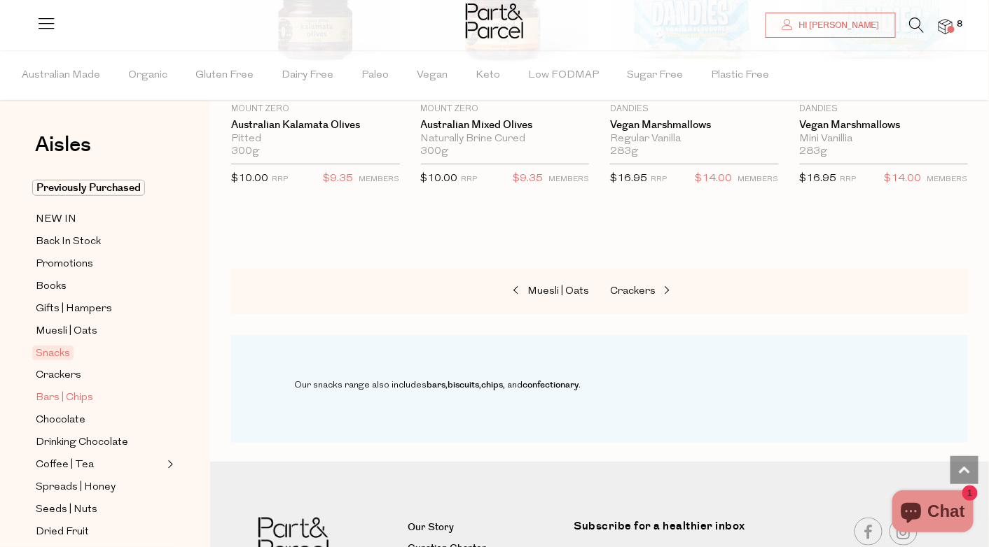
click at [63, 390] on span "Bars | Chips" at bounding box center [64, 398] width 57 height 17
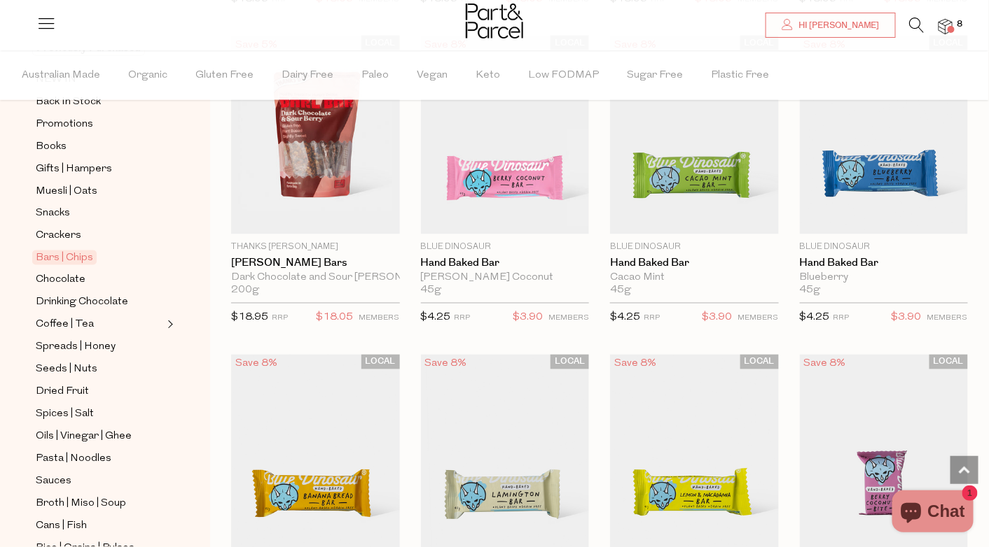
scroll to position [210, 0]
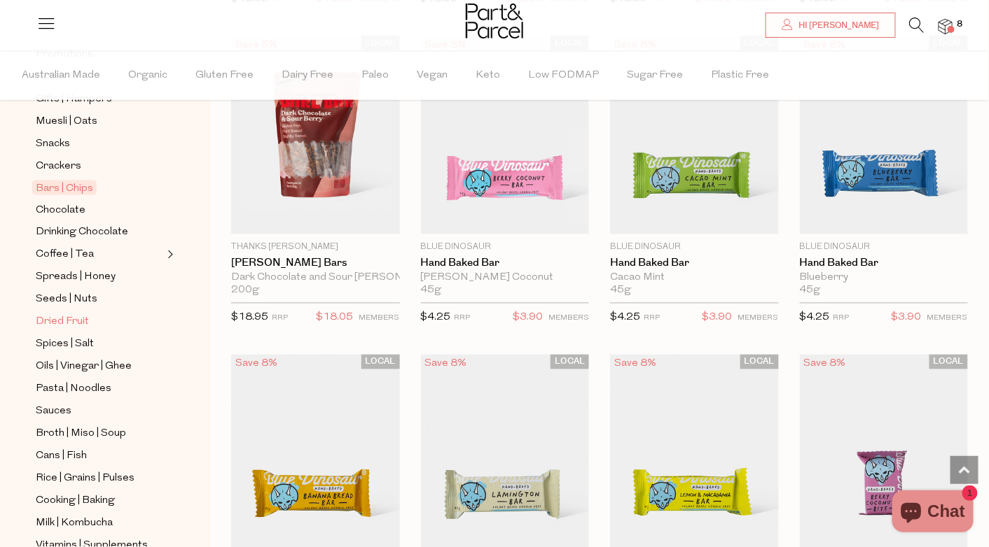
click at [85, 314] on span "Dried Fruit" at bounding box center [62, 322] width 53 height 17
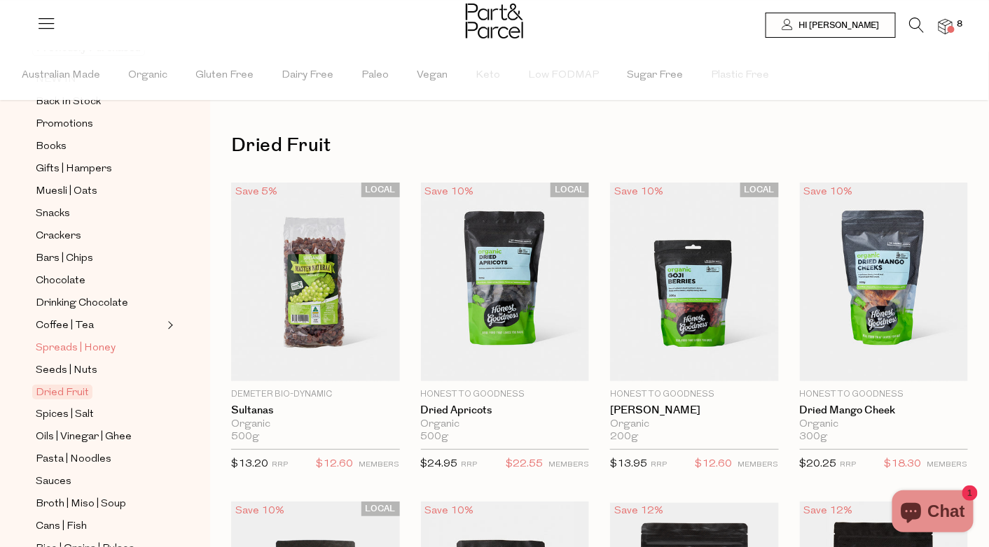
scroll to position [280, 0]
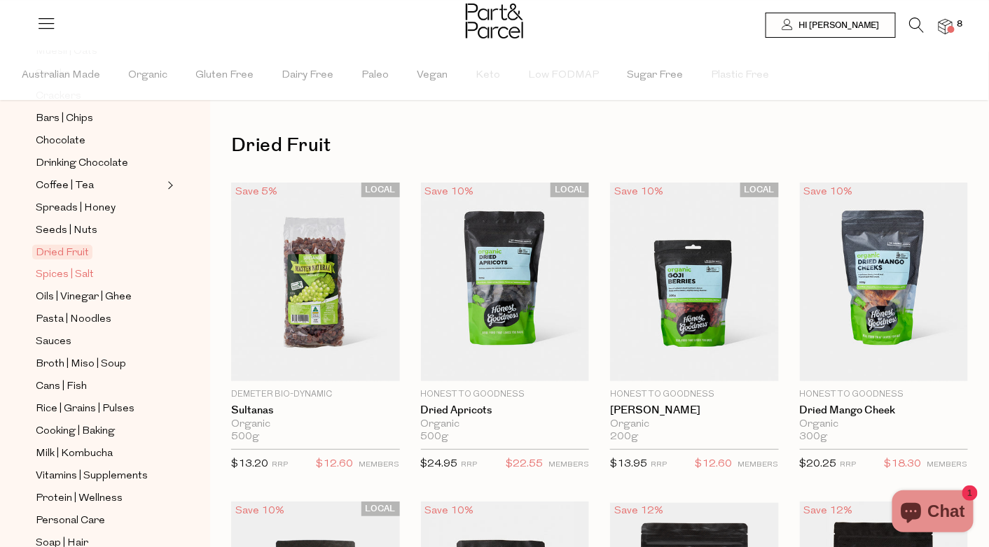
click at [84, 267] on span "Spices | Salt" at bounding box center [65, 275] width 58 height 17
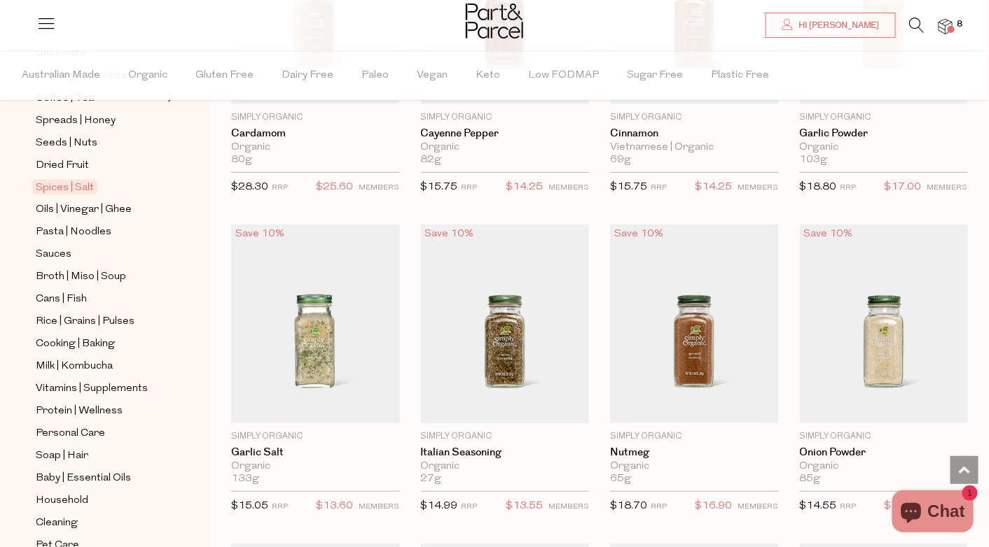
scroll to position [413, 0]
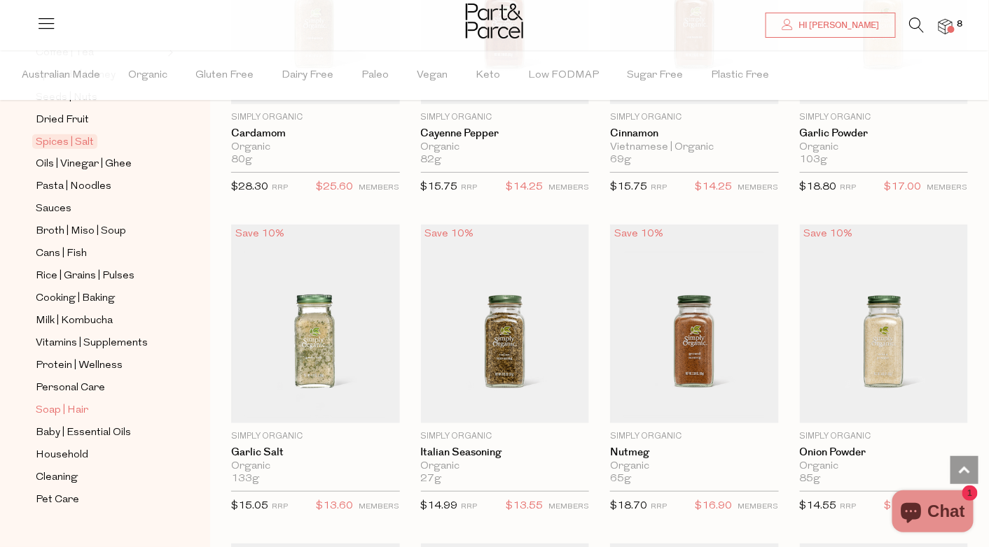
click at [77, 403] on span "Soap | Hair" at bounding box center [62, 411] width 53 height 17
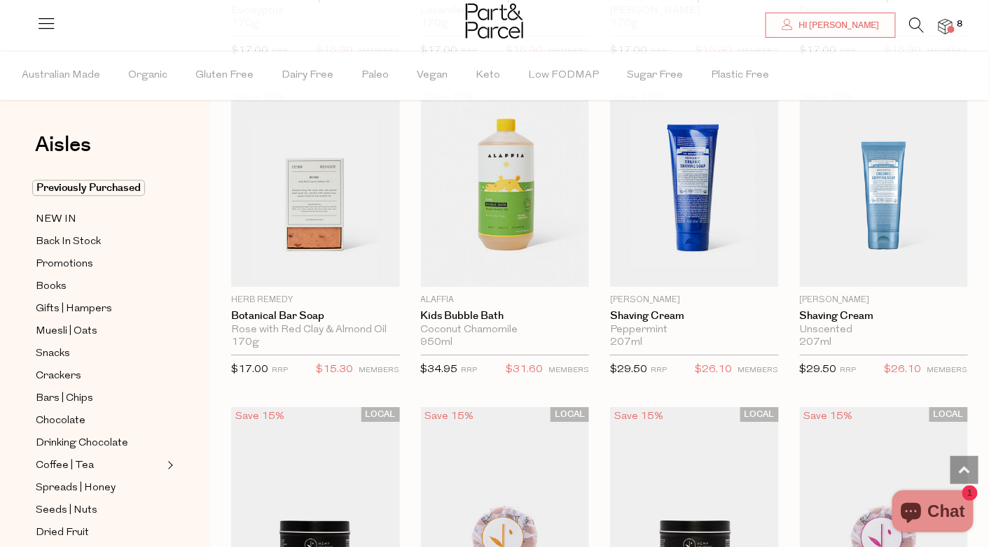
scroll to position [3227, 0]
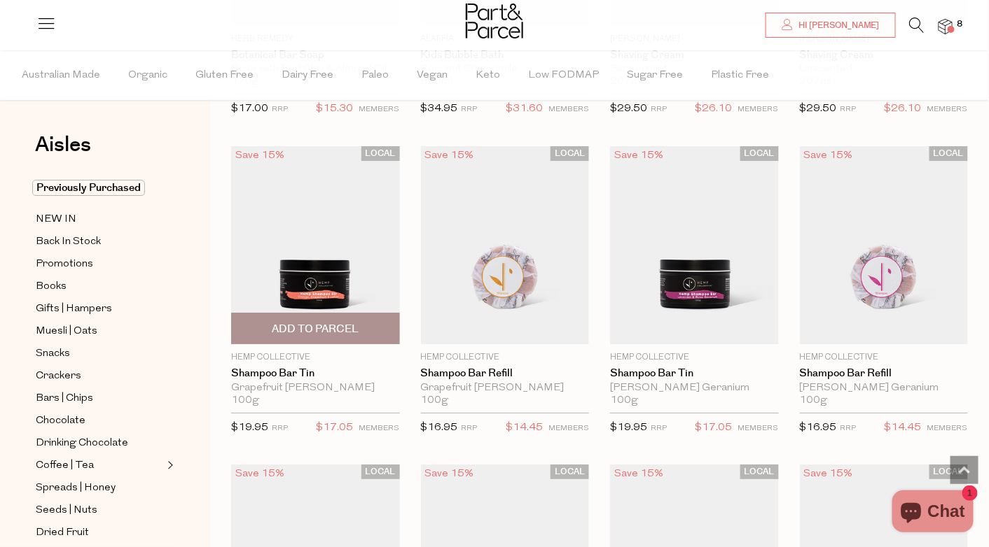
click at [318, 269] on img at bounding box center [315, 245] width 169 height 199
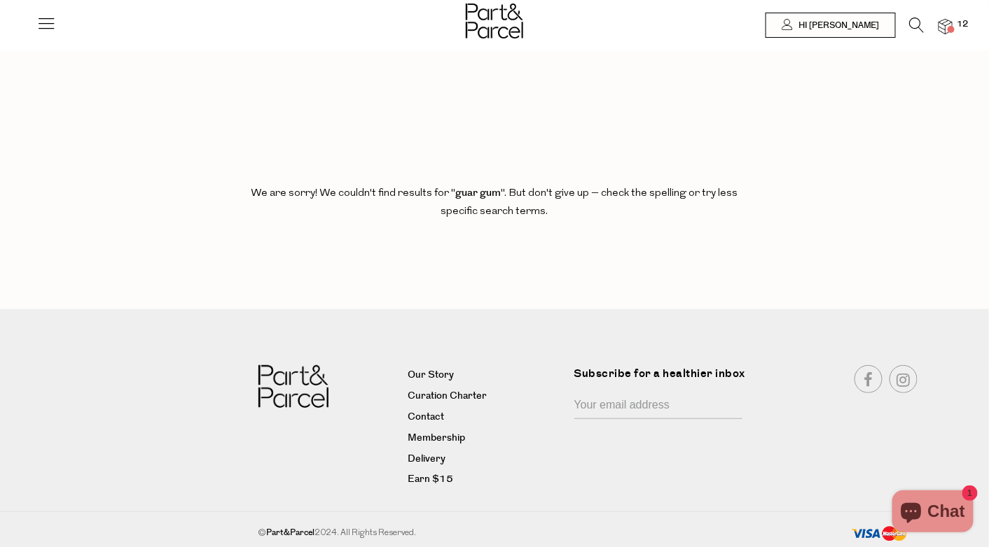
click at [961, 22] on span "12" at bounding box center [963, 24] width 18 height 13
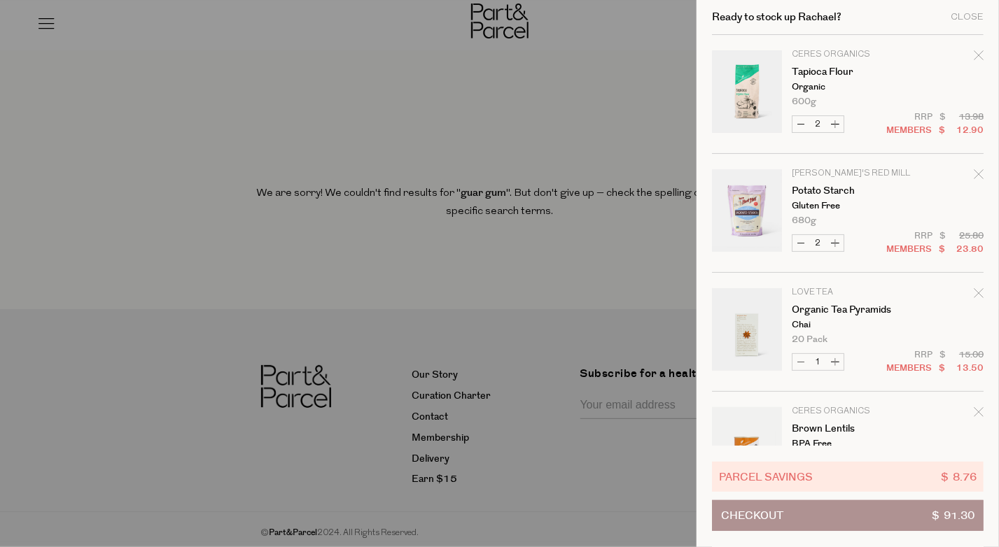
click at [977, 57] on icon "Remove Tapioca Flour" at bounding box center [979, 55] width 10 height 10
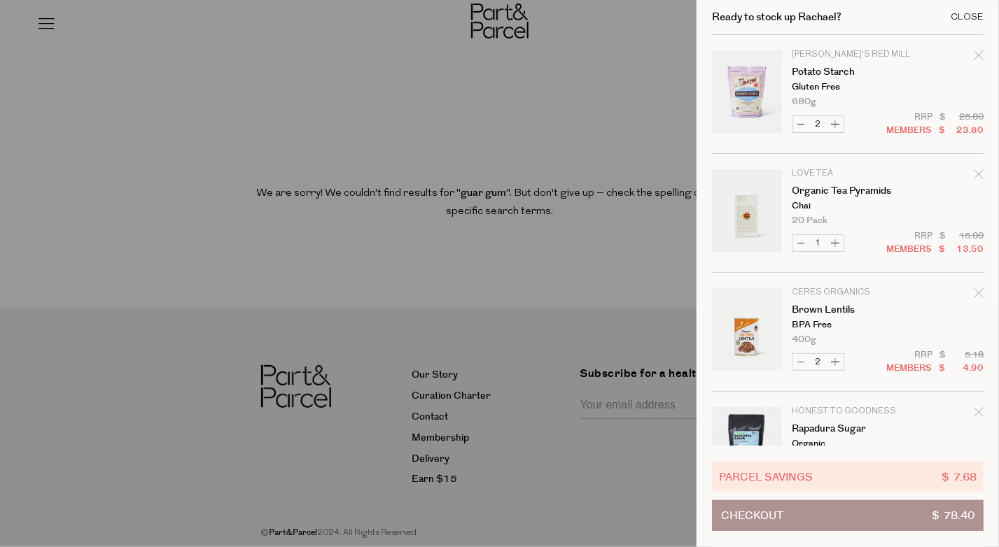
click at [976, 13] on div "Close" at bounding box center [967, 17] width 33 height 9
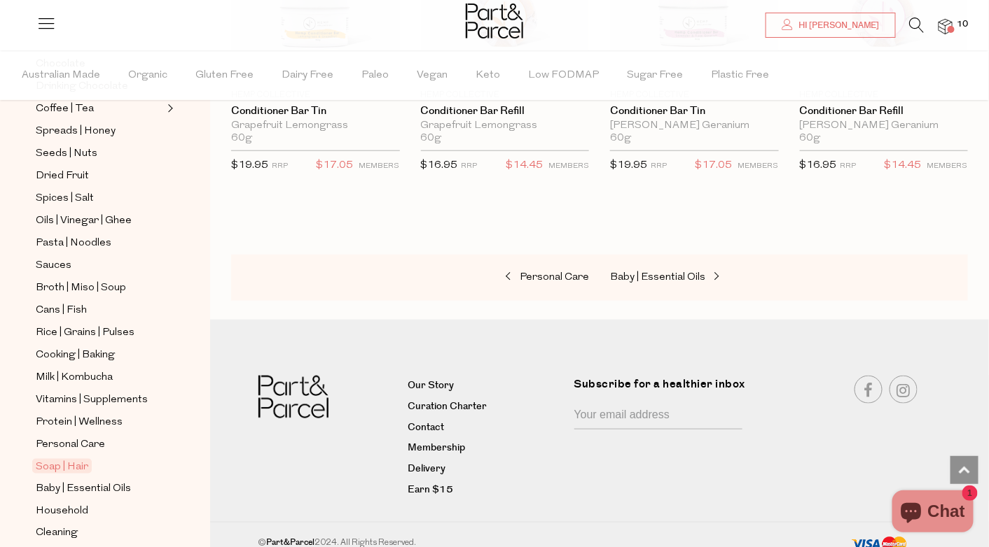
scroll to position [413, 0]
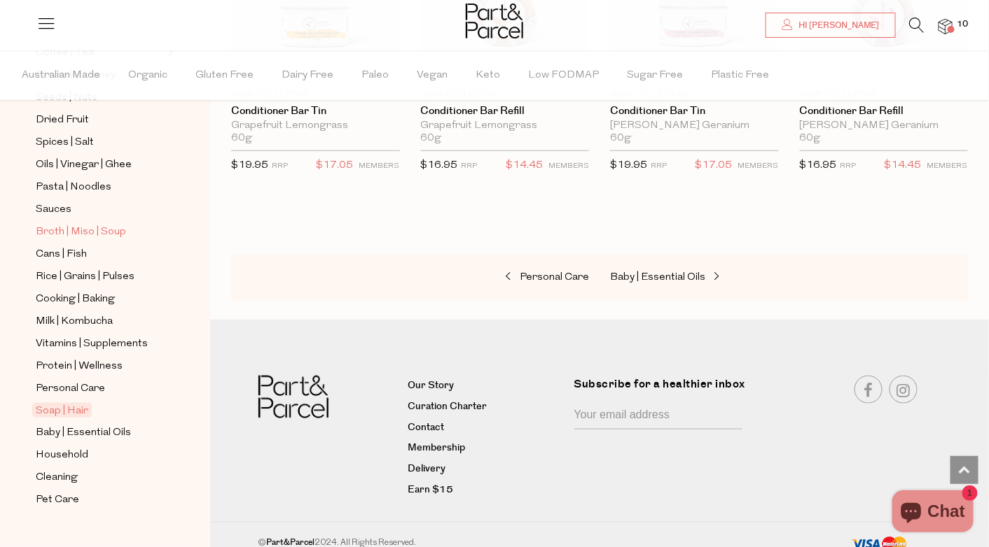
click at [90, 224] on span "Broth | Miso | Soup" at bounding box center [81, 232] width 90 height 17
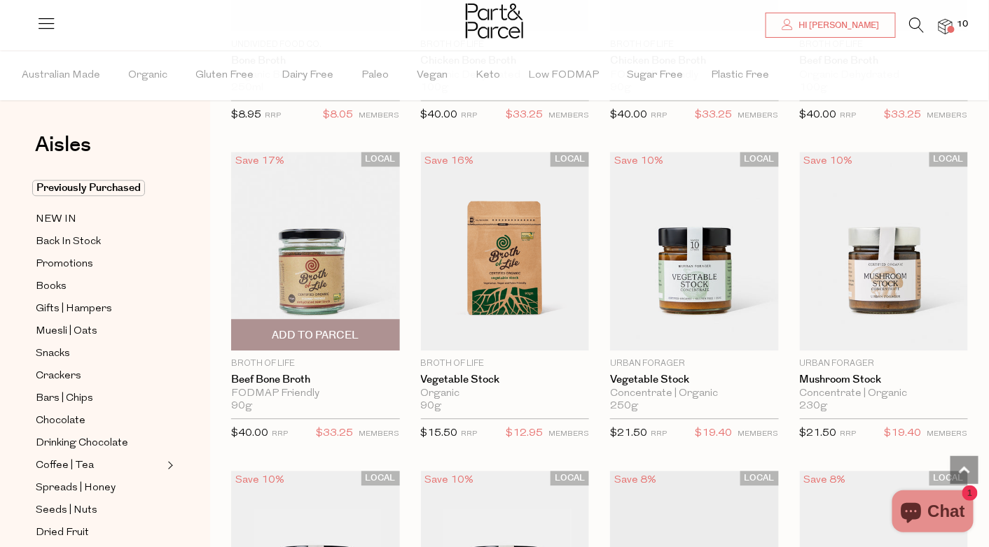
scroll to position [1050, 0]
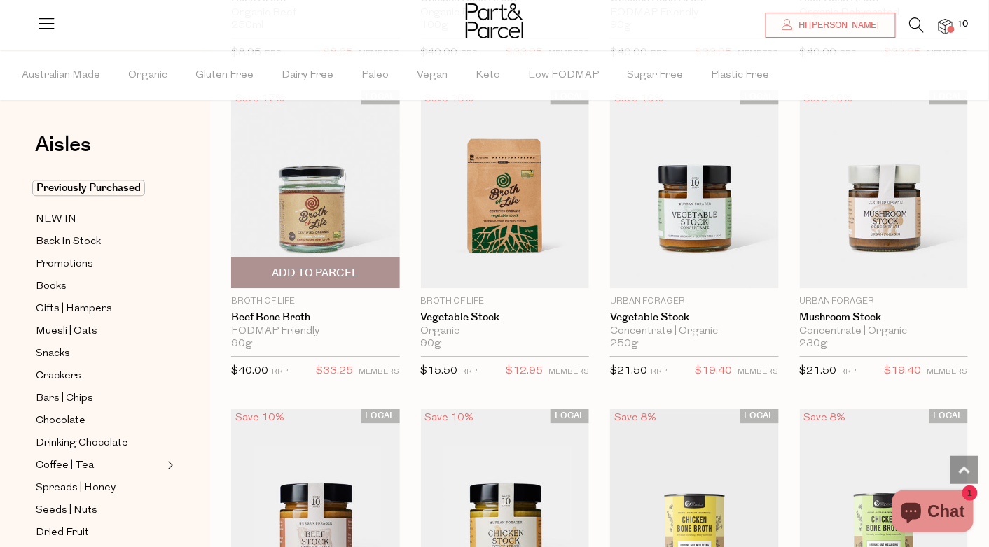
click at [316, 221] on img at bounding box center [315, 189] width 169 height 199
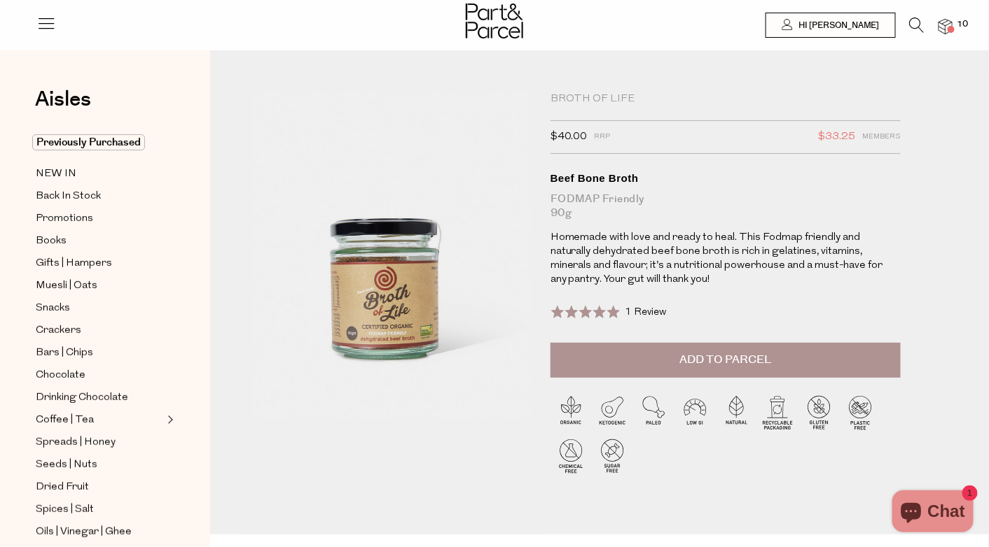
click at [951, 26] on span at bounding box center [950, 29] width 7 height 7
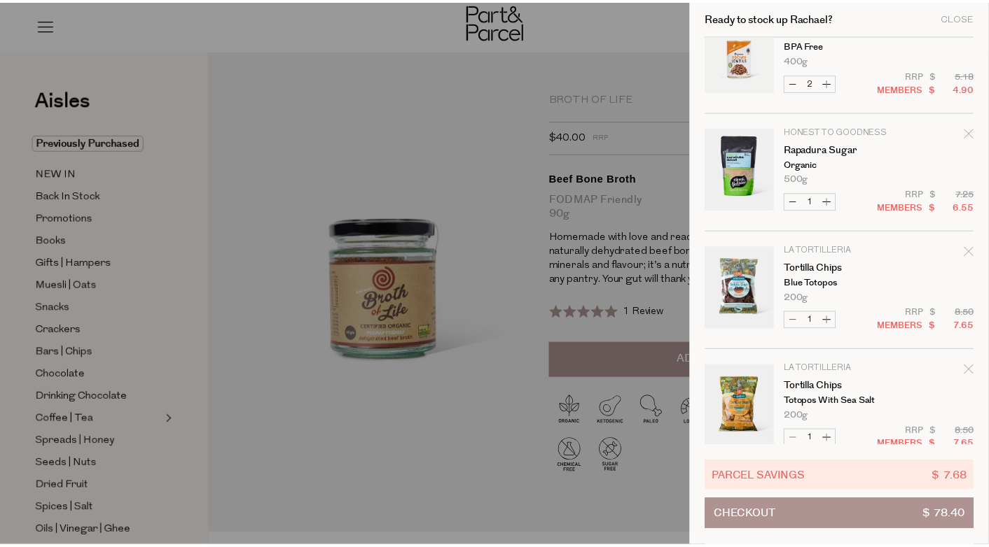
scroll to position [538, 0]
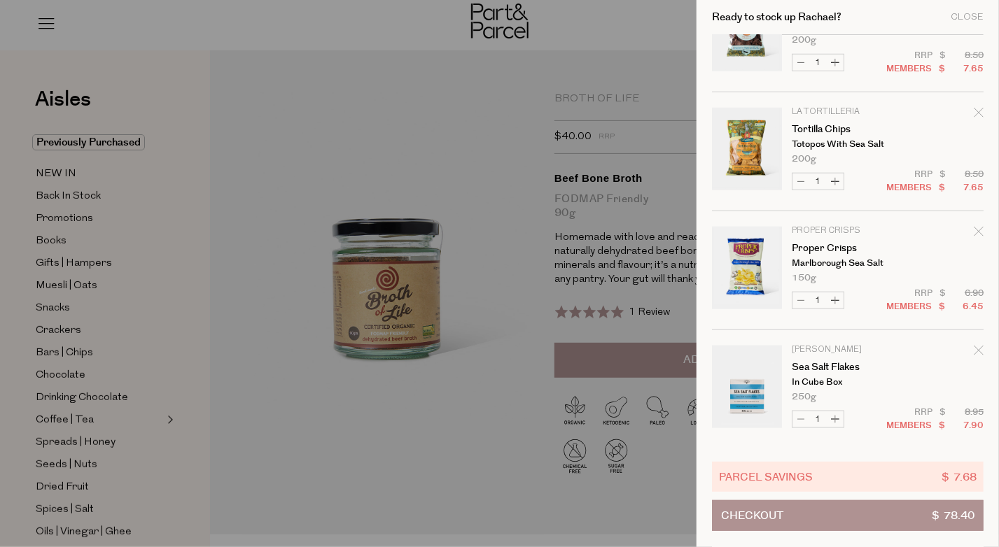
click at [65, 345] on div at bounding box center [499, 273] width 999 height 547
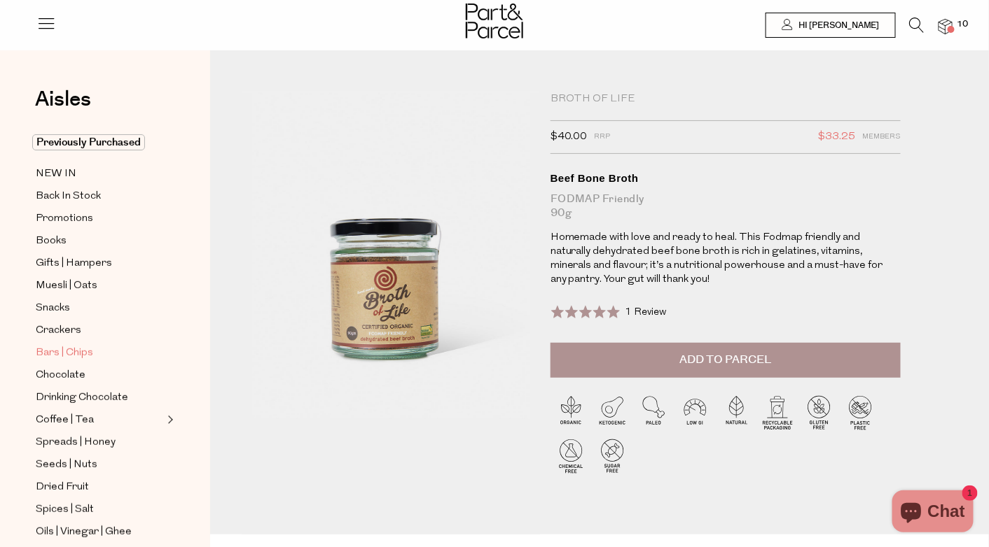
click at [65, 345] on span "Bars | Chips" at bounding box center [64, 353] width 57 height 17
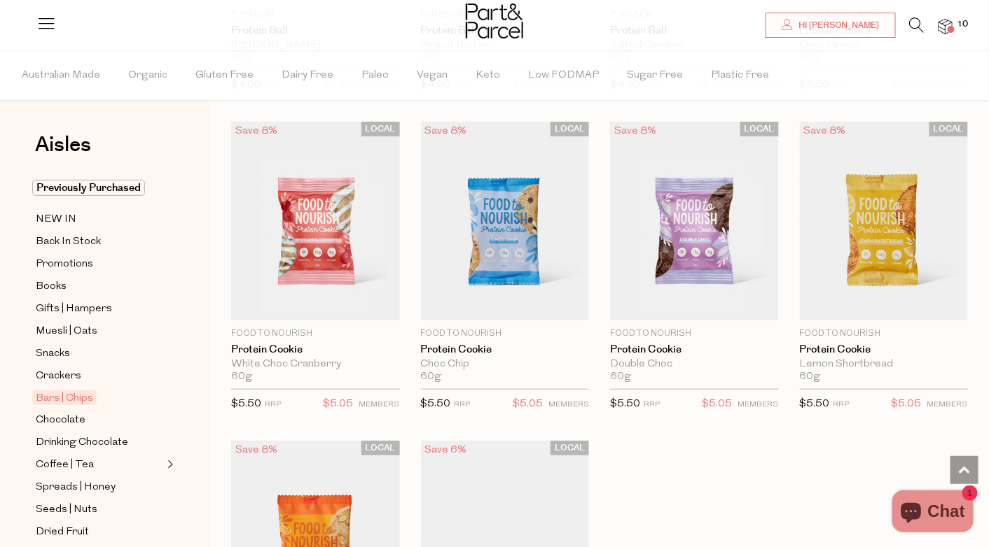
scroll to position [3780, 0]
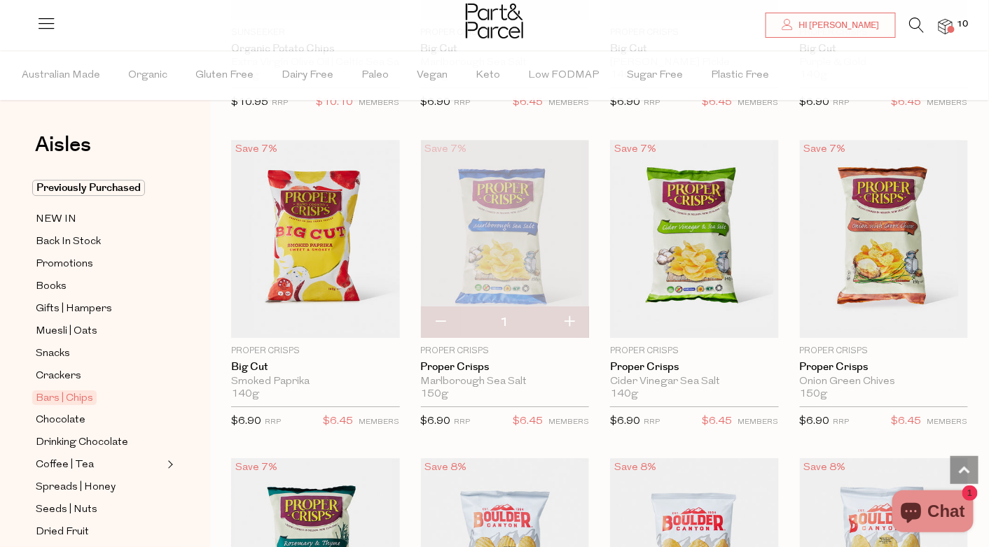
scroll to position [4831, 0]
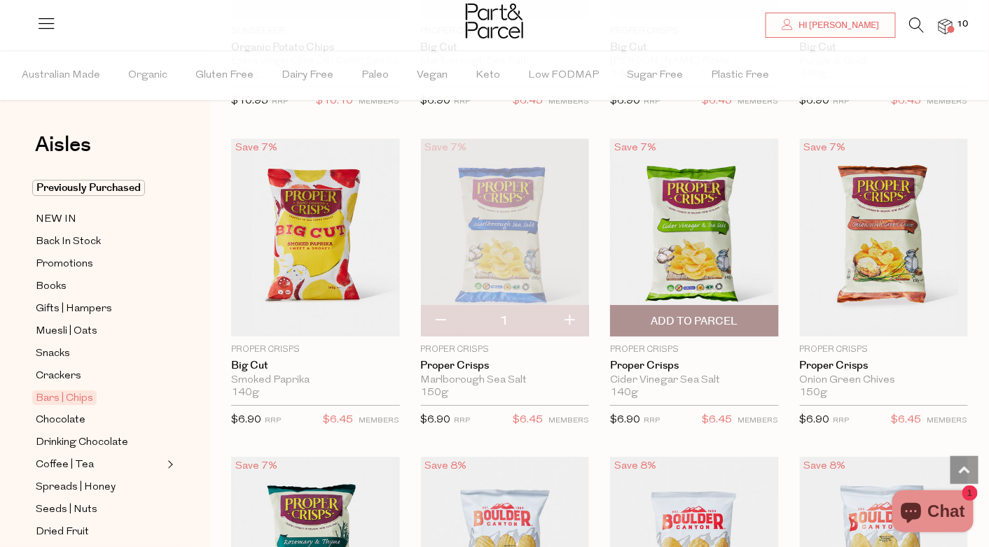
click at [720, 314] on span "Add To Parcel" at bounding box center [693, 321] width 87 height 15
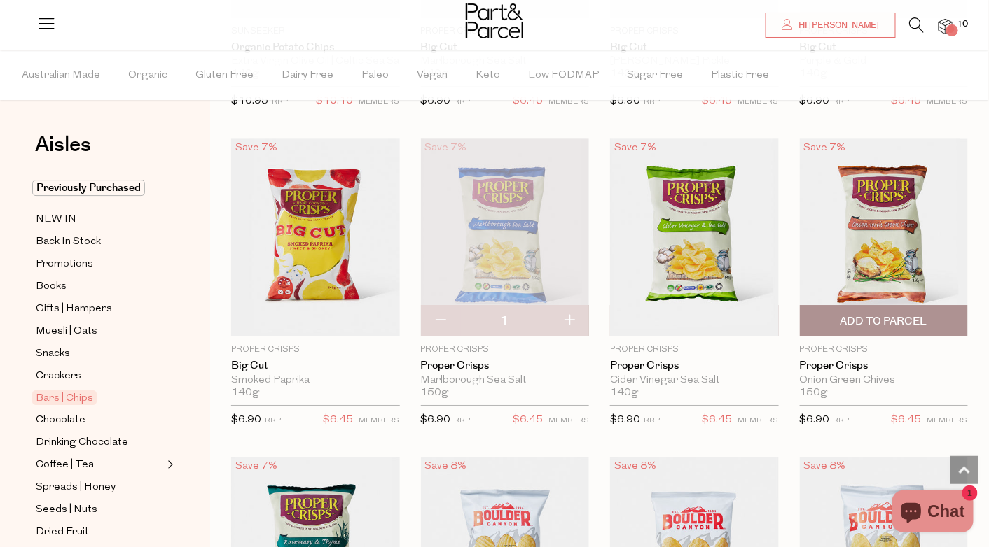
click at [871, 306] on span "Add To Parcel" at bounding box center [884, 321] width 160 height 30
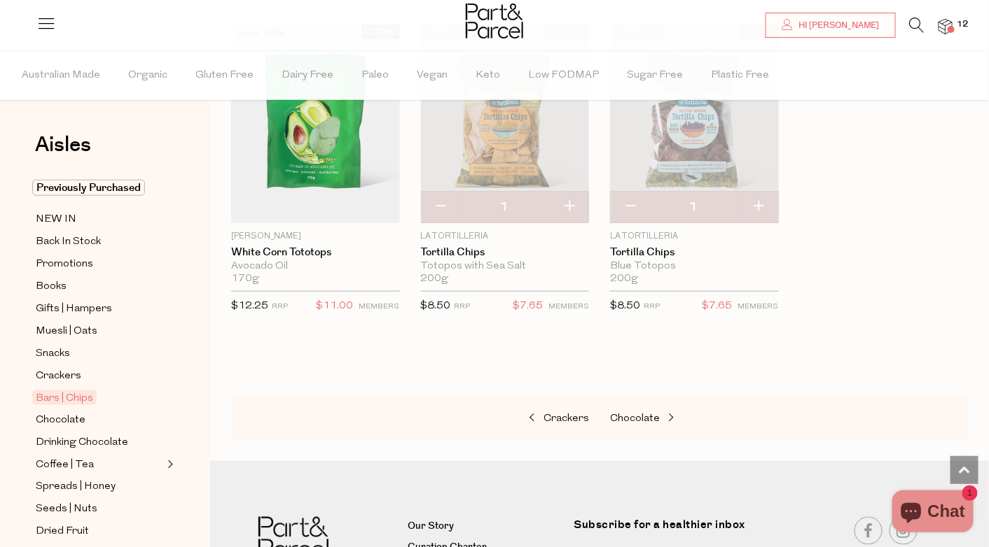
scroll to position [5601, 0]
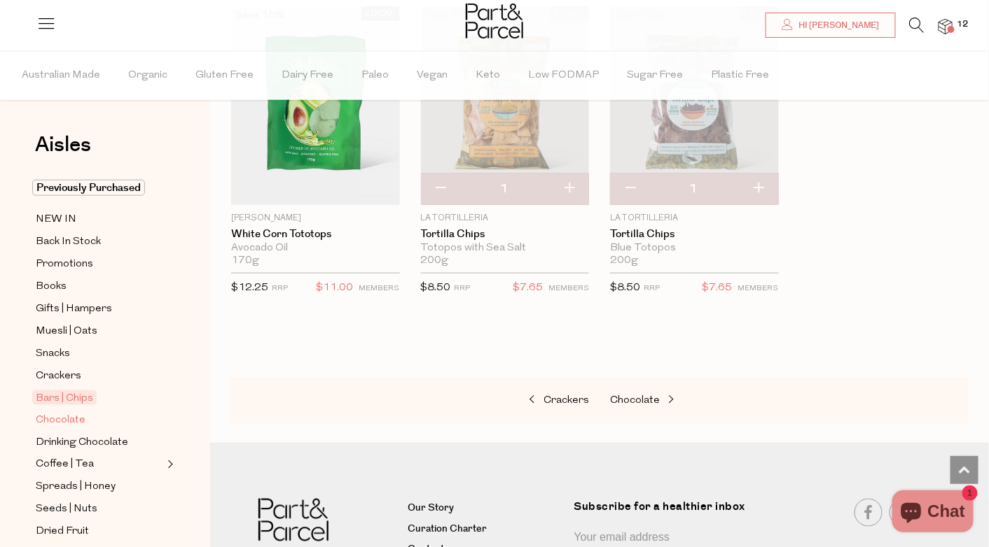
click at [90, 415] on link "Chocolate" at bounding box center [99, 421] width 127 height 18
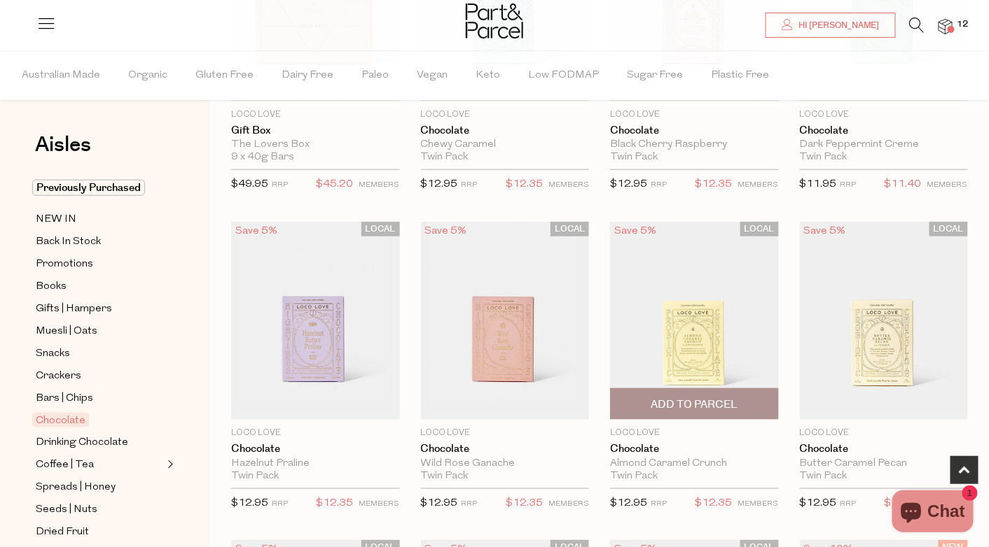
scroll to position [70, 0]
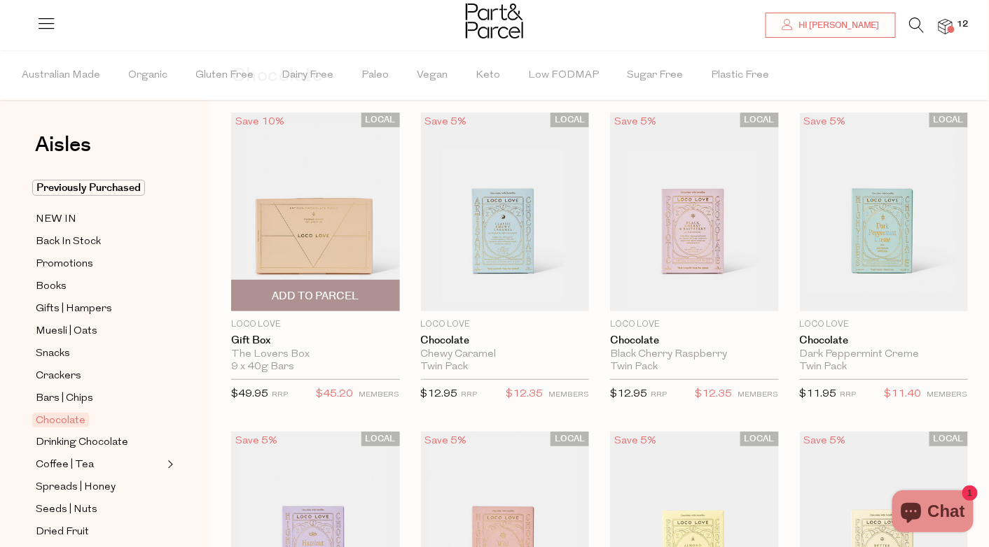
drag, startPoint x: 349, startPoint y: 230, endPoint x: 299, endPoint y: 252, distance: 54.5
click at [299, 252] on img at bounding box center [315, 212] width 169 height 199
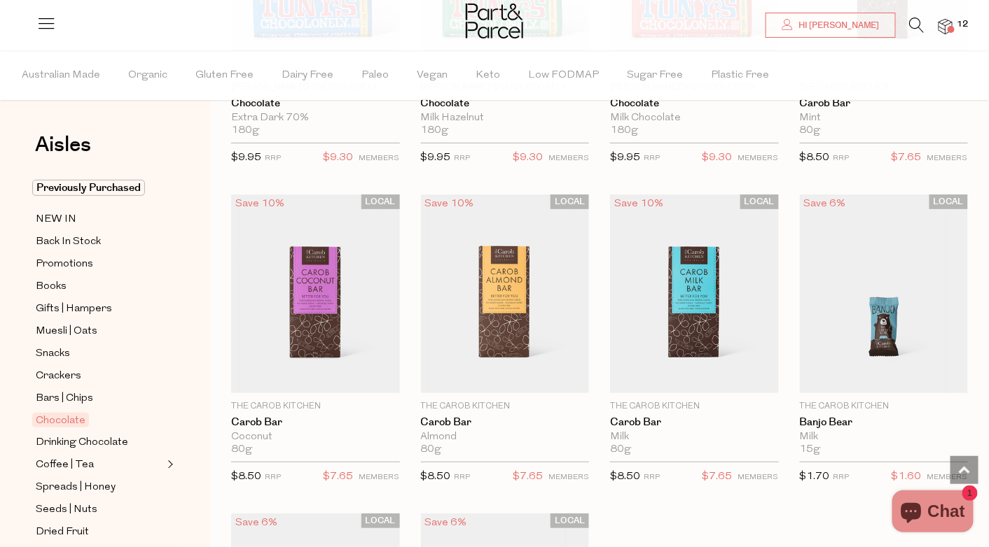
scroll to position [3500, 0]
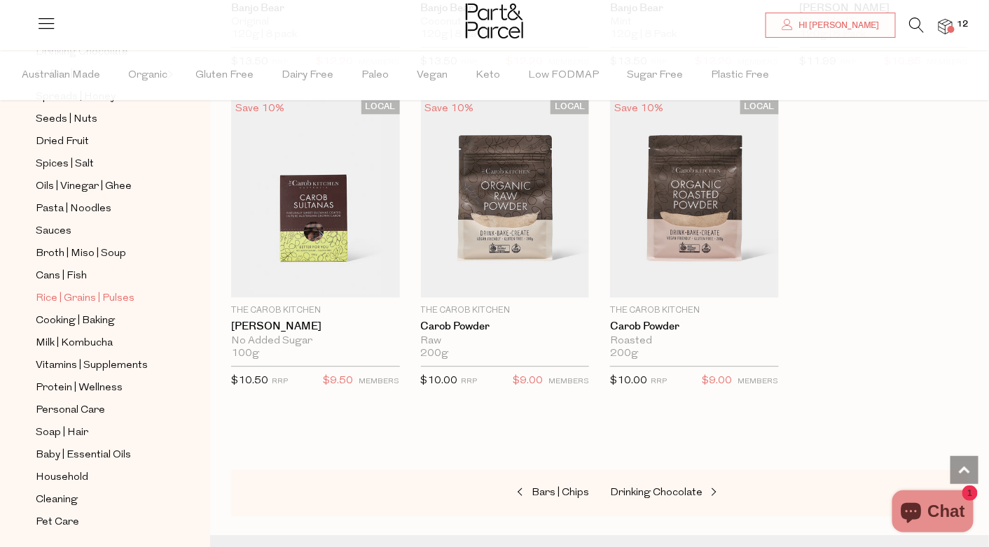
scroll to position [413, 0]
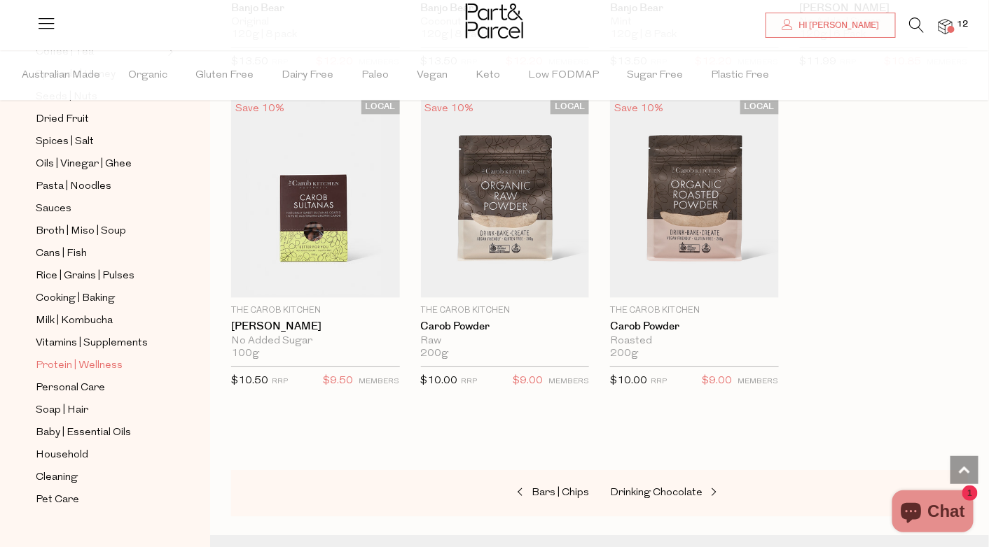
click at [81, 358] on span "Protein | Wellness" at bounding box center [79, 366] width 87 height 17
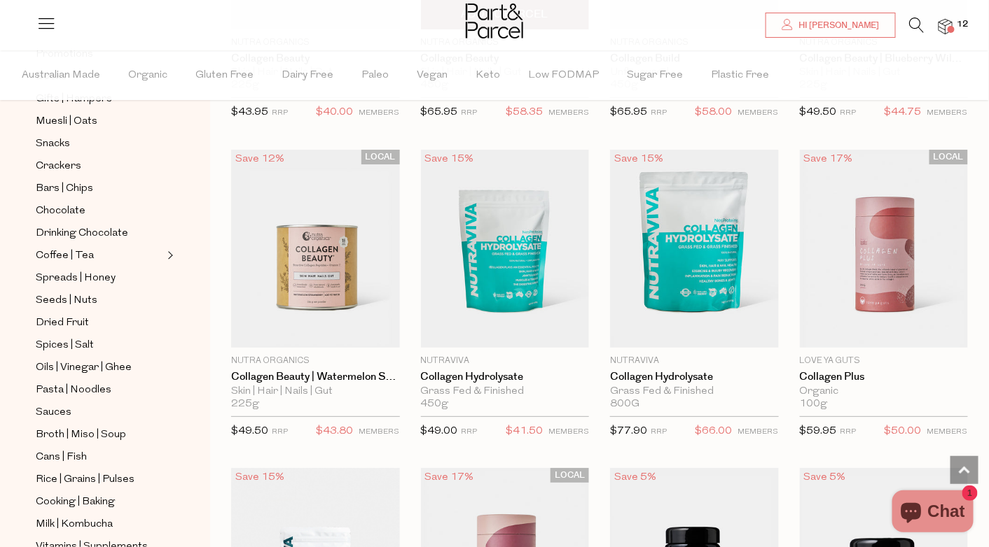
scroll to position [1680, 0]
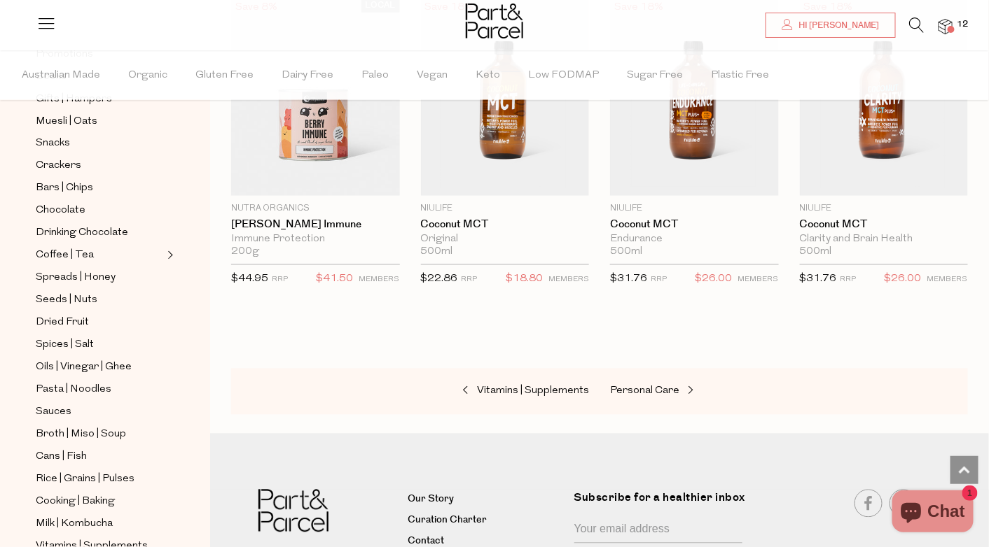
scroll to position [6035, 0]
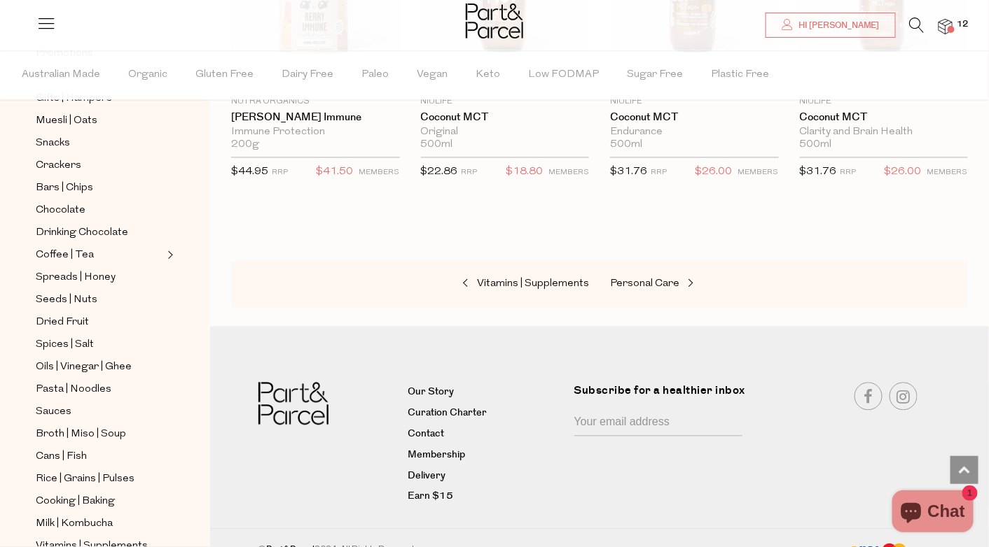
click at [957, 23] on span "12" at bounding box center [963, 24] width 18 height 13
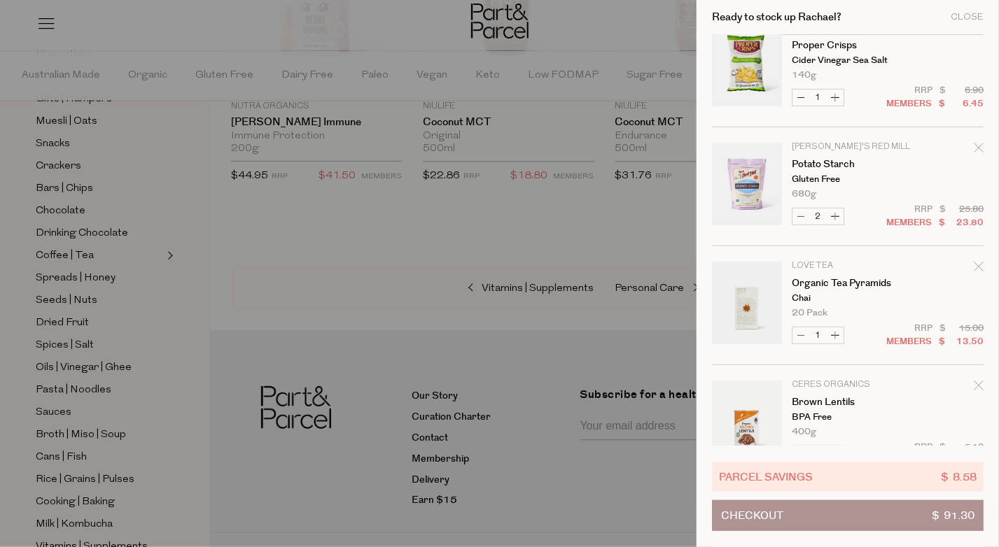
scroll to position [0, 0]
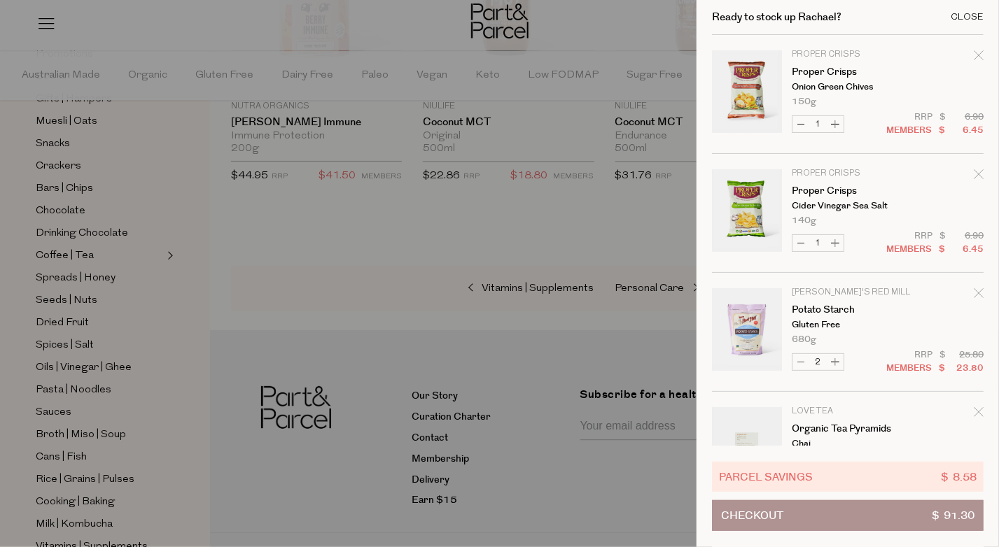
click at [977, 16] on div "Close" at bounding box center [967, 17] width 33 height 9
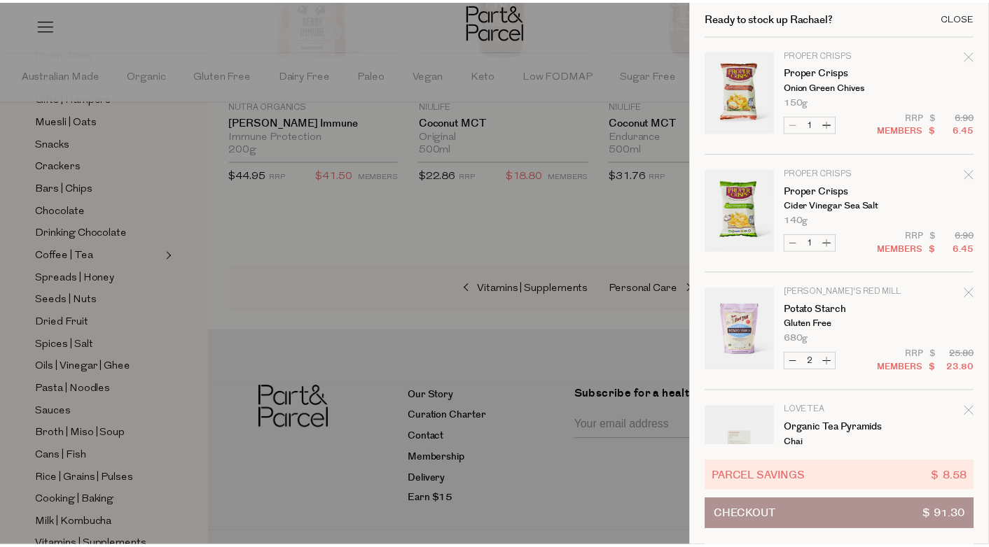
scroll to position [6035, 0]
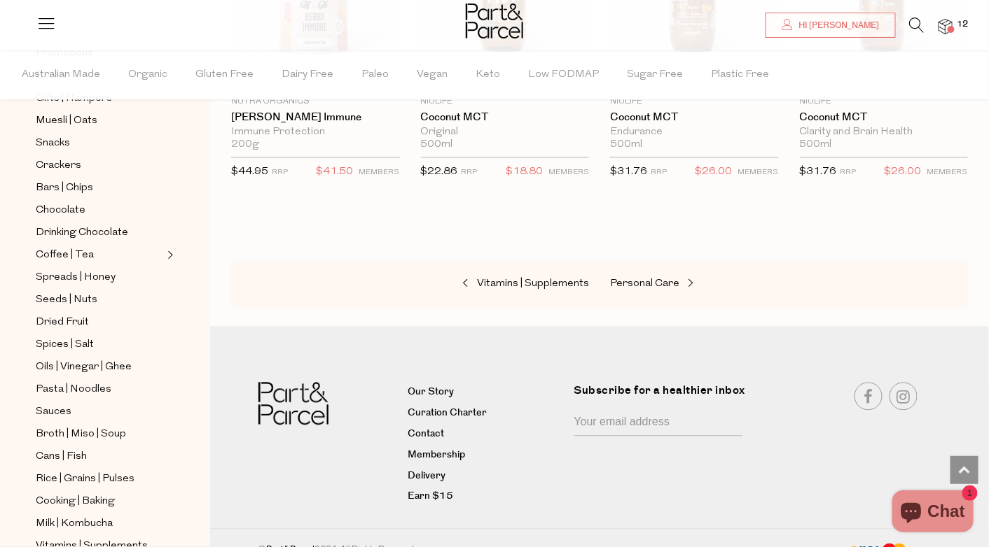
click at [970, 17] on div at bounding box center [494, 23] width 989 height 46
click at [964, 22] on span "12" at bounding box center [963, 24] width 18 height 13
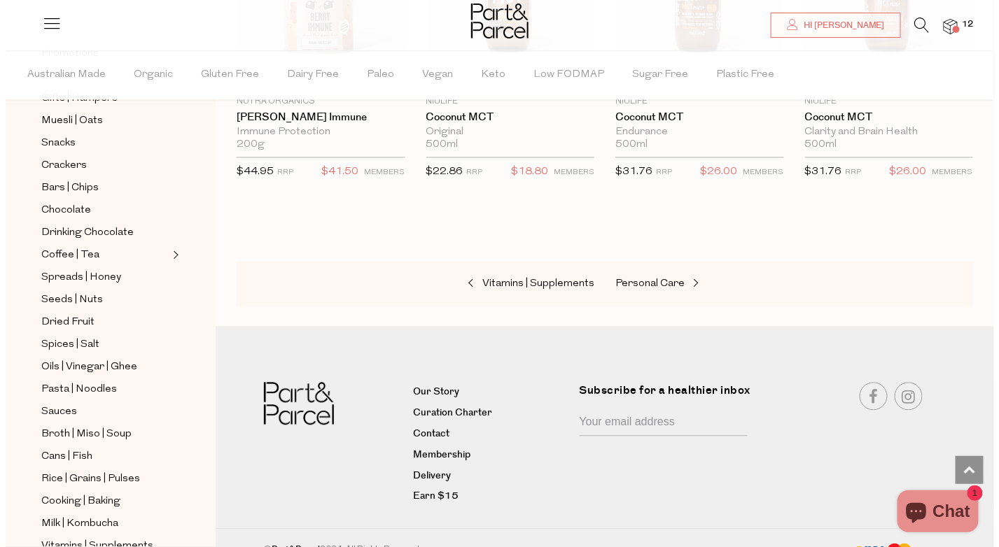
scroll to position [6091, 0]
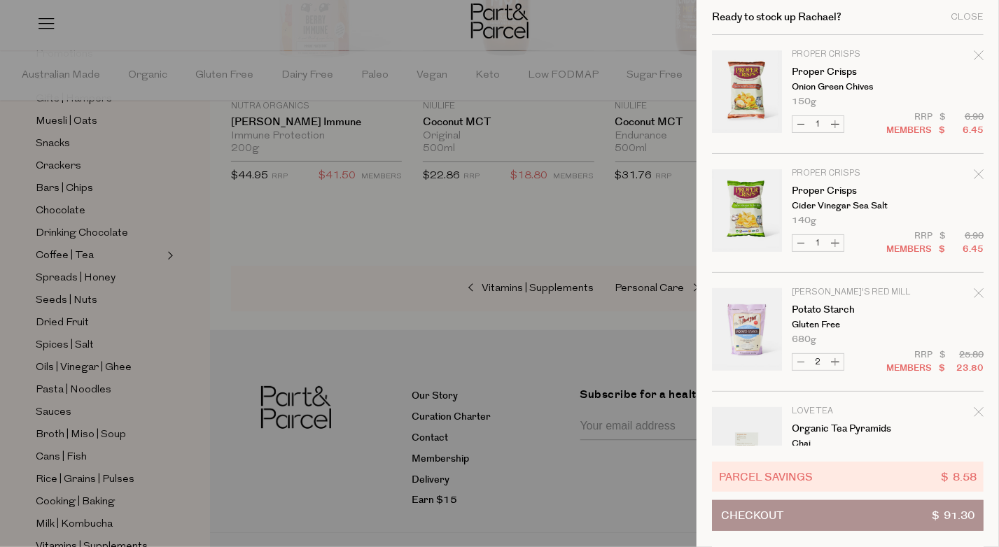
click at [861, 508] on button "Checkout $ 91.30" at bounding box center [848, 516] width 272 height 31
